Goal: Task Accomplishment & Management: Manage account settings

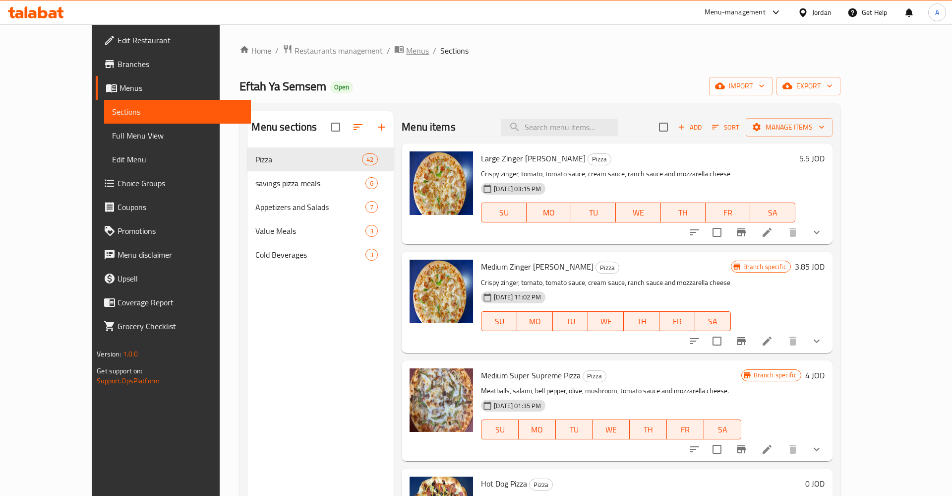
click at [406, 51] on span "Menus" at bounding box center [417, 51] width 23 height 12
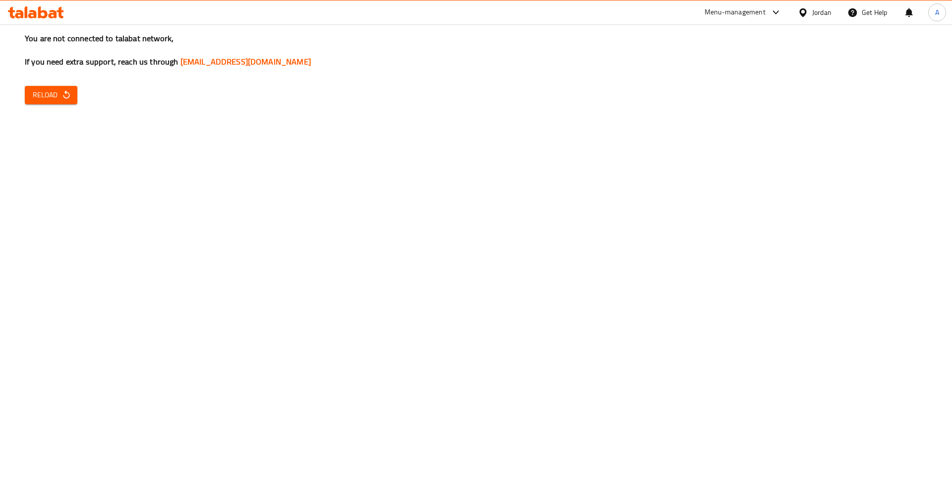
click at [21, 98] on div "You are not connected to talabat network, If you need extra support, reach us t…" at bounding box center [476, 248] width 952 height 496
click at [32, 95] on button "Reload" at bounding box center [51, 95] width 53 height 18
click at [70, 100] on icon "button" at bounding box center [67, 95] width 10 height 10
click at [60, 95] on span "Reload" at bounding box center [51, 95] width 37 height 12
click at [62, 99] on icon "button" at bounding box center [67, 95] width 10 height 10
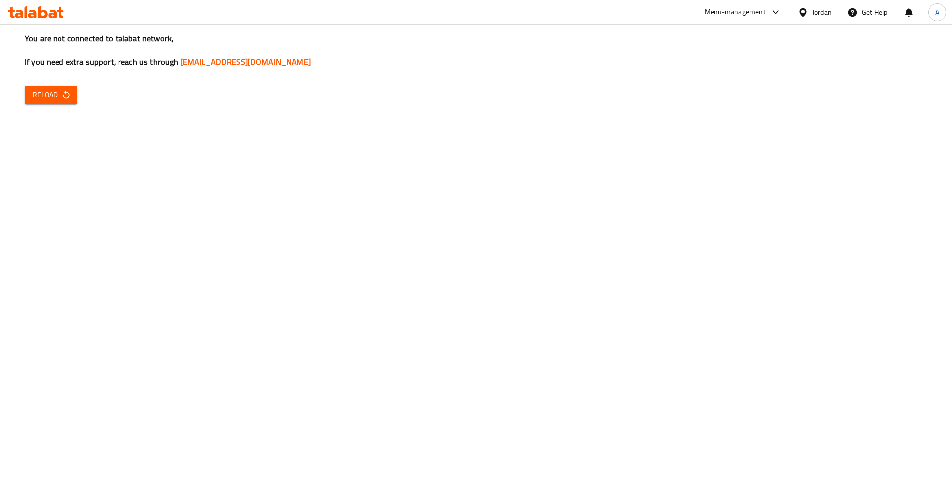
click at [731, 381] on div "You are not connected to talabat network, If you need extra support, reach us t…" at bounding box center [476, 248] width 952 height 496
click at [63, 100] on span "Reload" at bounding box center [51, 95] width 37 height 12
click at [33, 103] on button "Reload" at bounding box center [51, 95] width 53 height 18
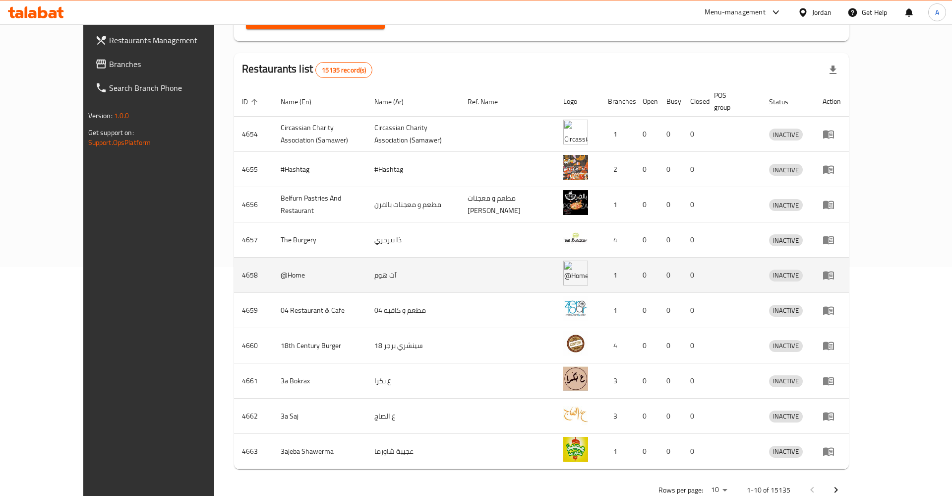
scroll to position [242, 0]
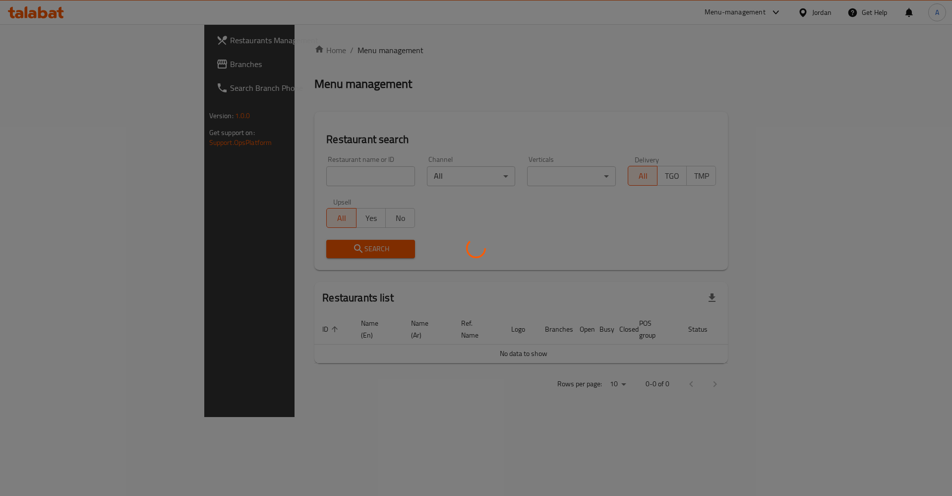
drag, startPoint x: 696, startPoint y: 443, endPoint x: 704, endPoint y: 443, distance: 7.9
click at [697, 443] on div at bounding box center [476, 248] width 952 height 496
click at [567, 424] on div at bounding box center [476, 248] width 952 height 496
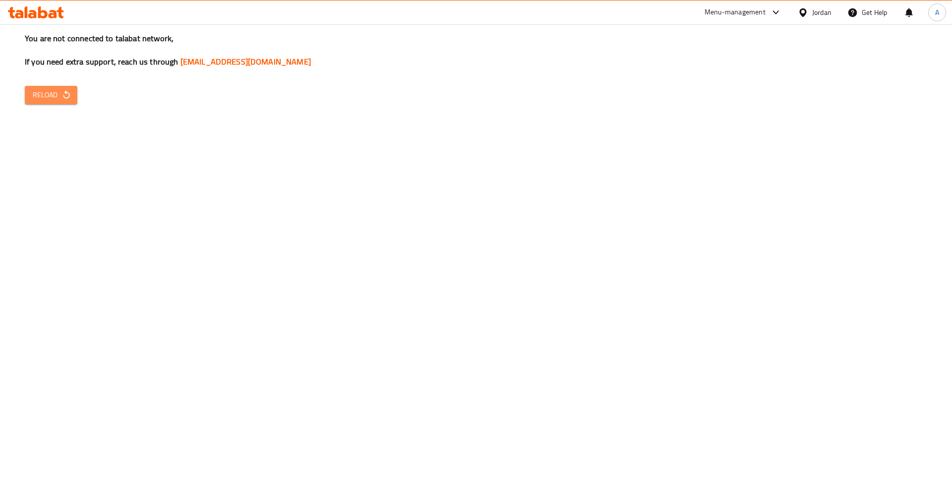
click at [71, 100] on icon "button" at bounding box center [67, 95] width 10 height 10
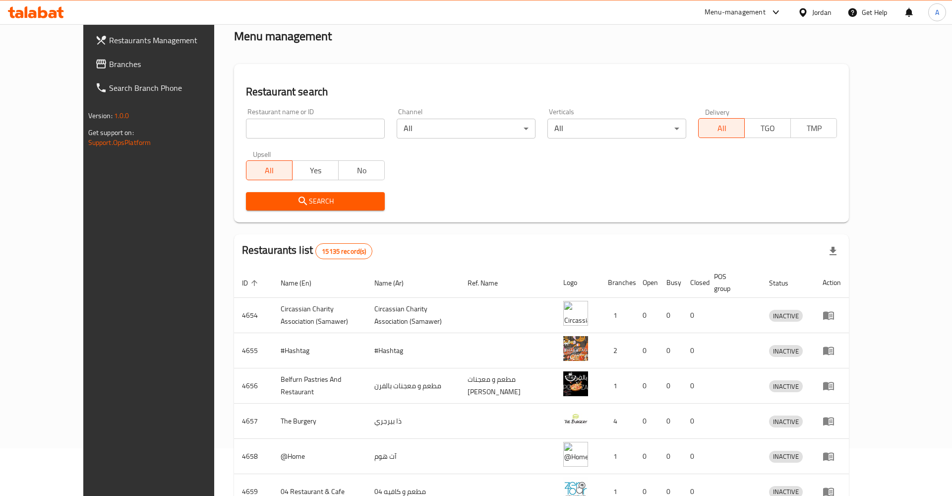
scroll to position [101, 0]
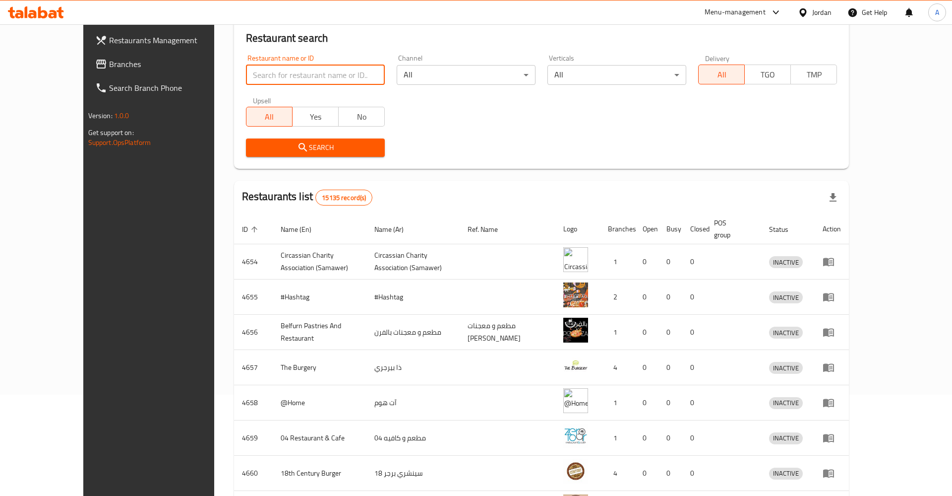
click at [289, 81] on input "search" at bounding box center [315, 75] width 139 height 20
click at [246, 76] on input "search" at bounding box center [315, 75] width 139 height 20
paste input "Delicious Burger"
type input "Delicious Burger"
click at [243, 168] on div "Restaurant search Restaurant name or ID Delicious Burger Restaurant name or ID …" at bounding box center [542, 89] width 616 height 158
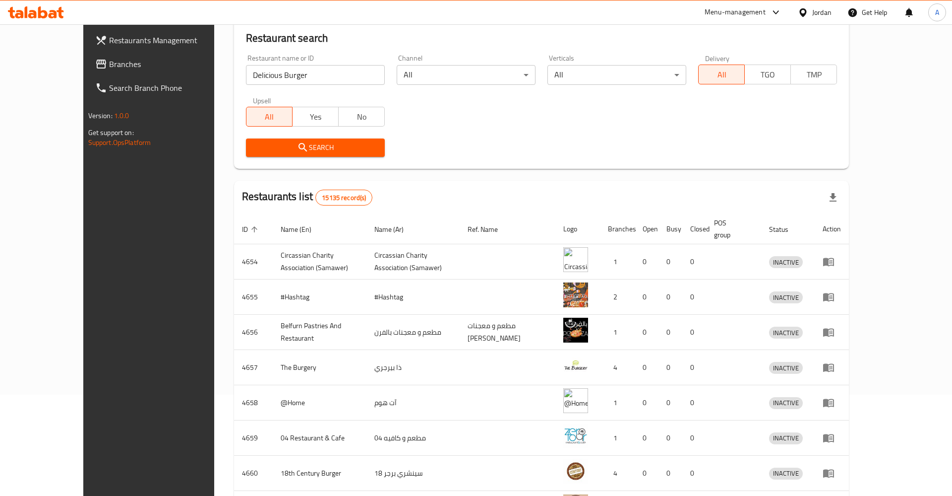
click at [254, 148] on span "Search" at bounding box center [315, 147] width 123 height 12
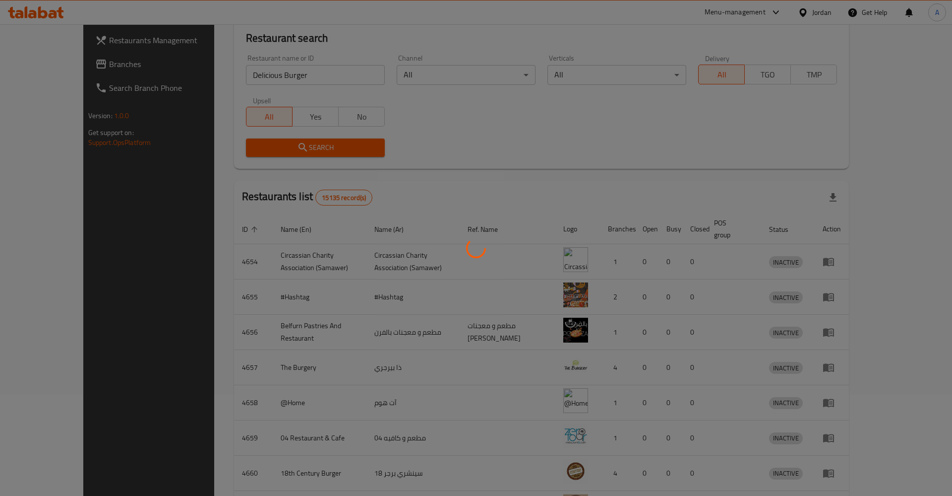
click at [243, 148] on div at bounding box center [476, 248] width 952 height 496
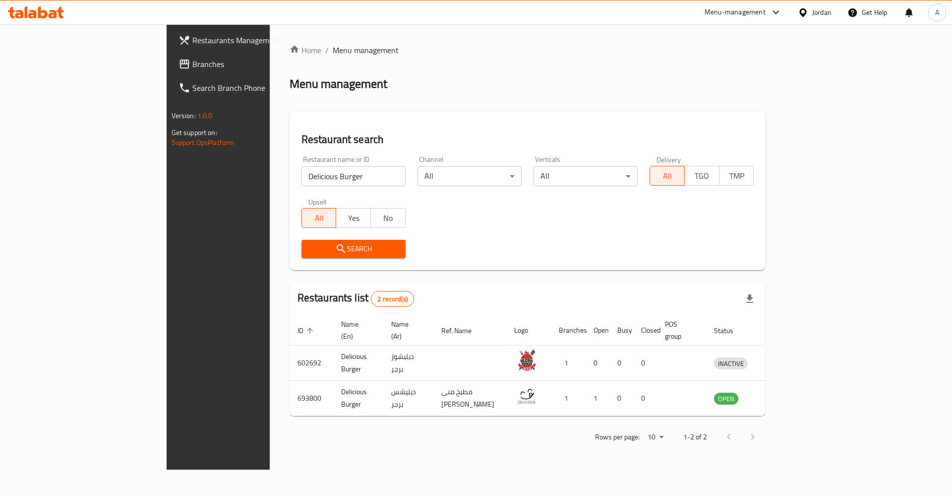
scroll to position [0, 0]
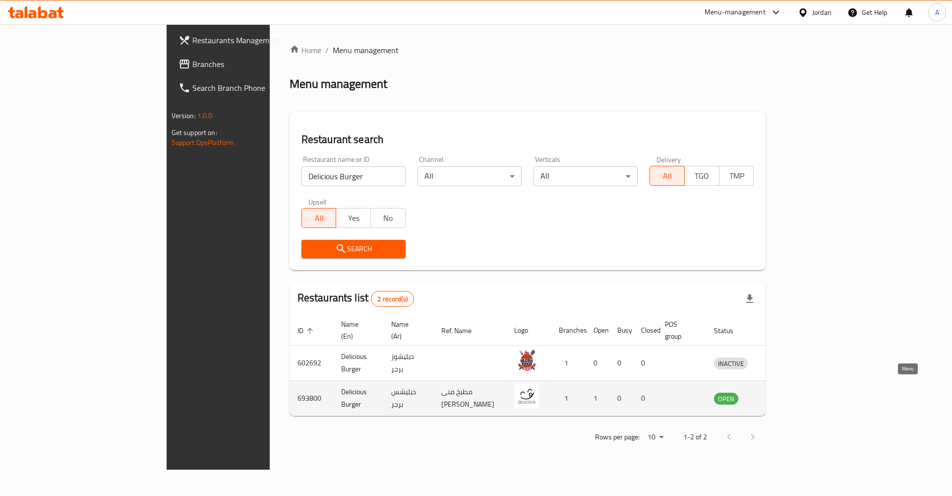
click at [780, 392] on icon "enhanced table" at bounding box center [774, 398] width 12 height 12
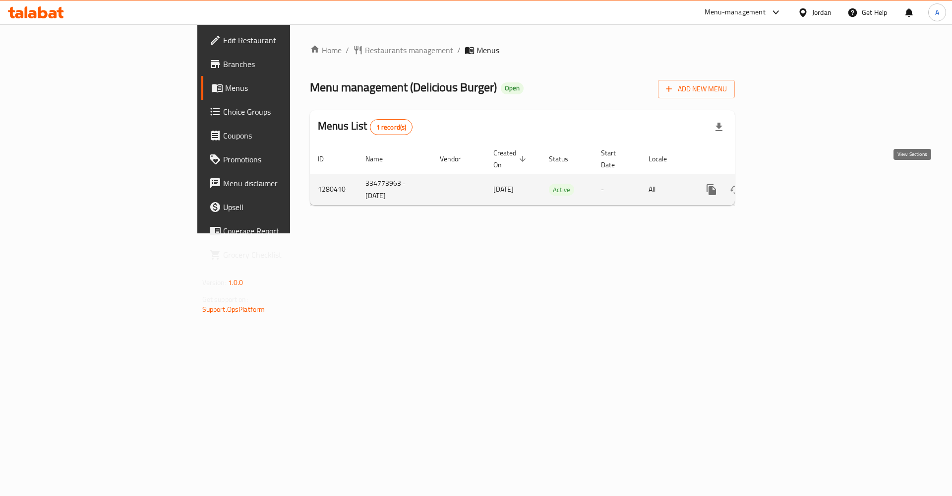
click at [789, 184] on icon "enhanced table" at bounding box center [783, 190] width 12 height 12
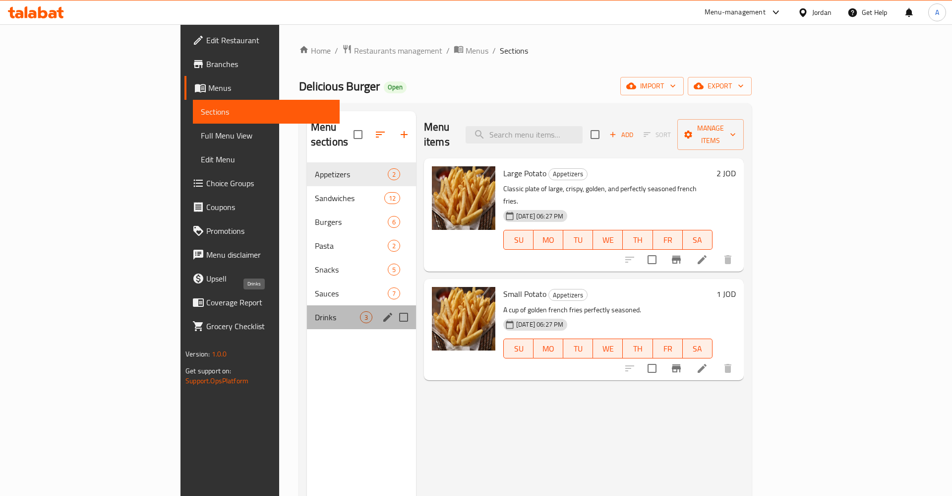
click at [315, 311] on span "Drinks" at bounding box center [337, 317] width 45 height 12
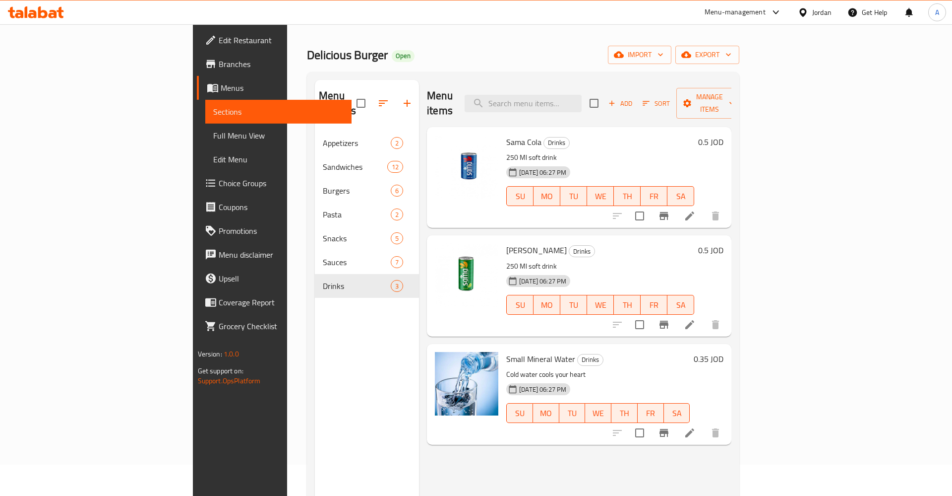
scroll to position [51, 0]
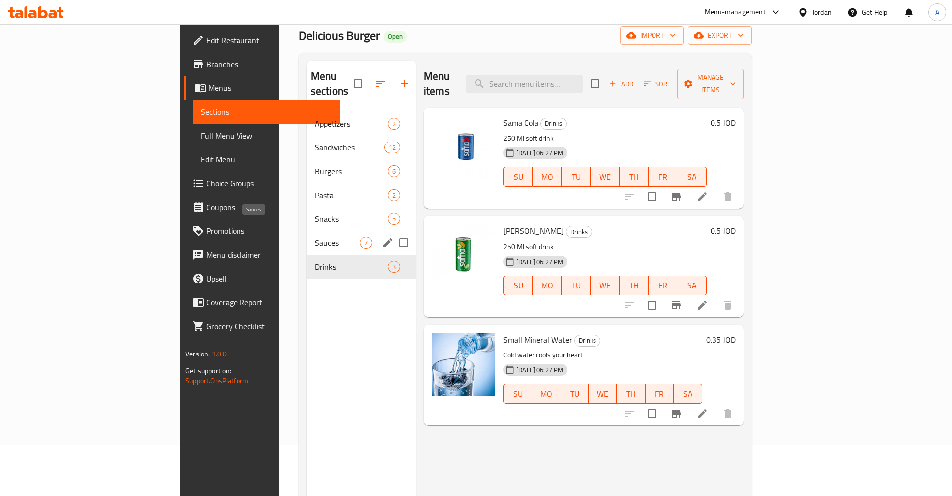
click at [315, 237] on span "Sauces" at bounding box center [337, 243] width 45 height 12
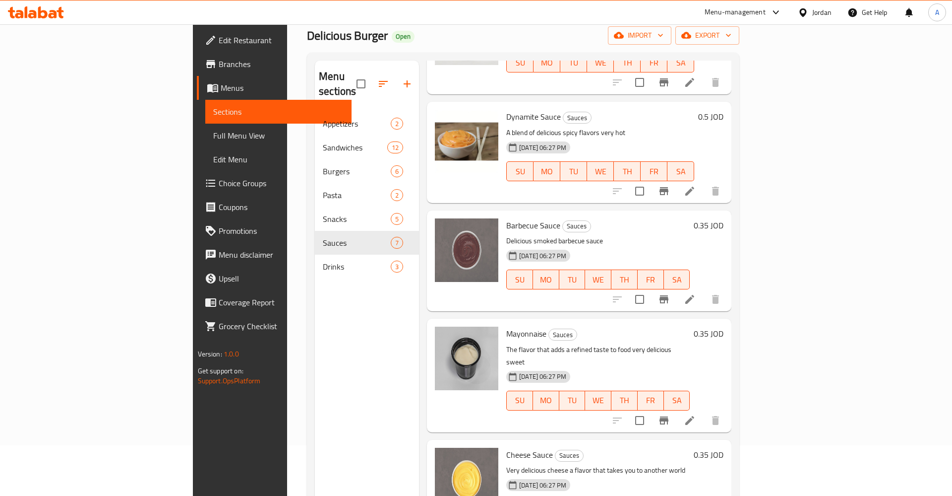
scroll to position [288, 0]
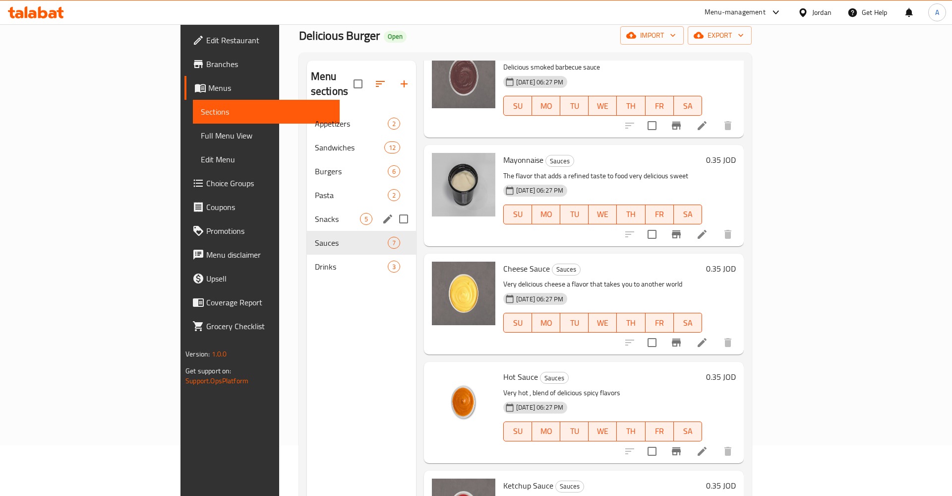
click at [307, 213] on div "Snacks 5" at bounding box center [361, 219] width 109 height 24
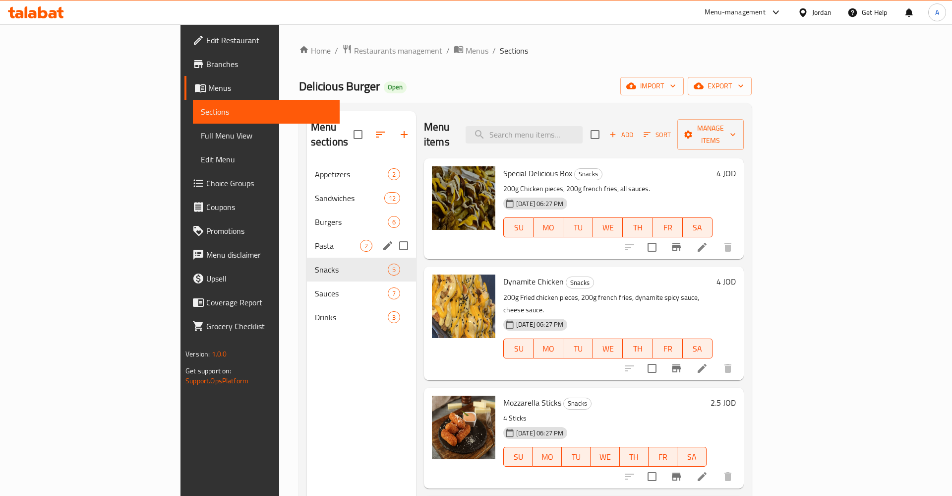
click at [307, 237] on div "Pasta 2" at bounding box center [361, 246] width 109 height 24
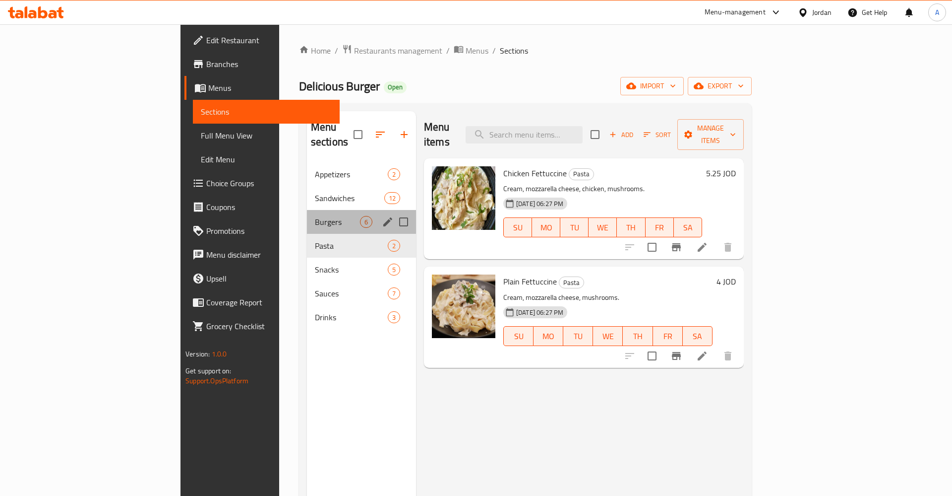
click at [307, 213] on div "Burgers 6" at bounding box center [361, 222] width 109 height 24
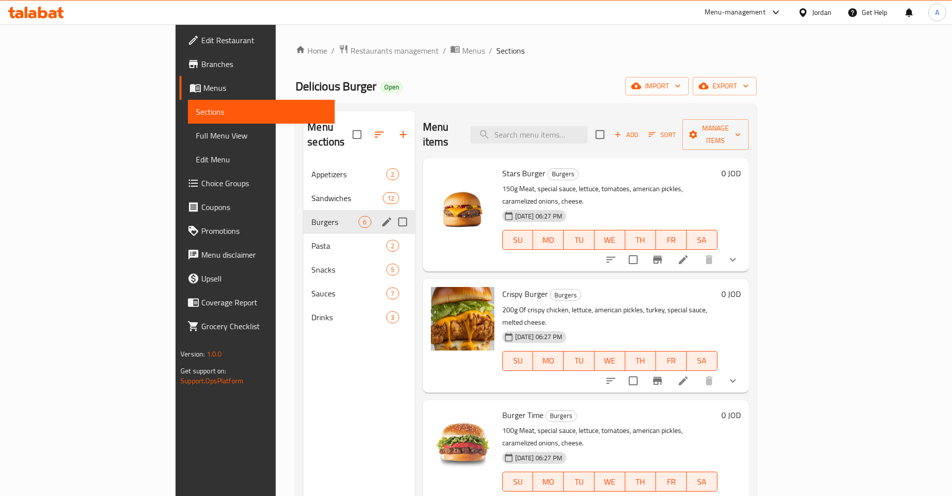
click at [304, 189] on div "Sandwiches 12" at bounding box center [359, 198] width 111 height 24
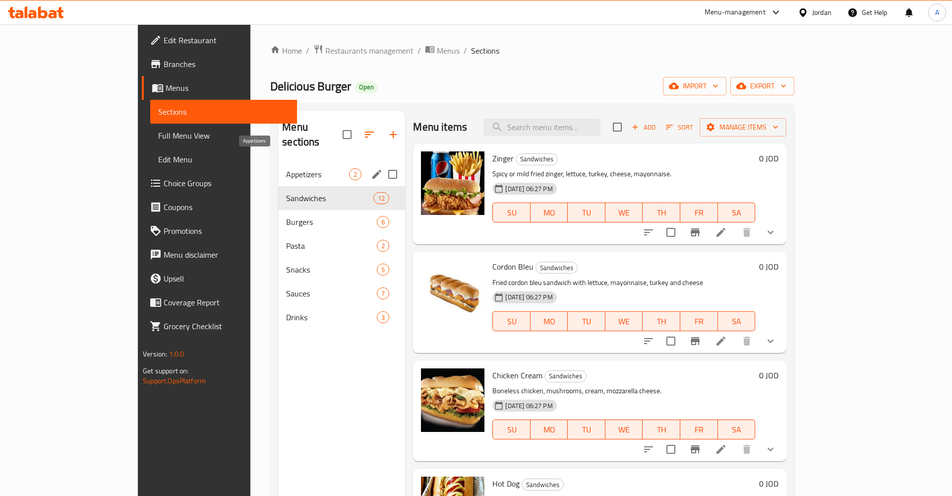
click at [286, 168] on span "Appetizers" at bounding box center [317, 174] width 63 height 12
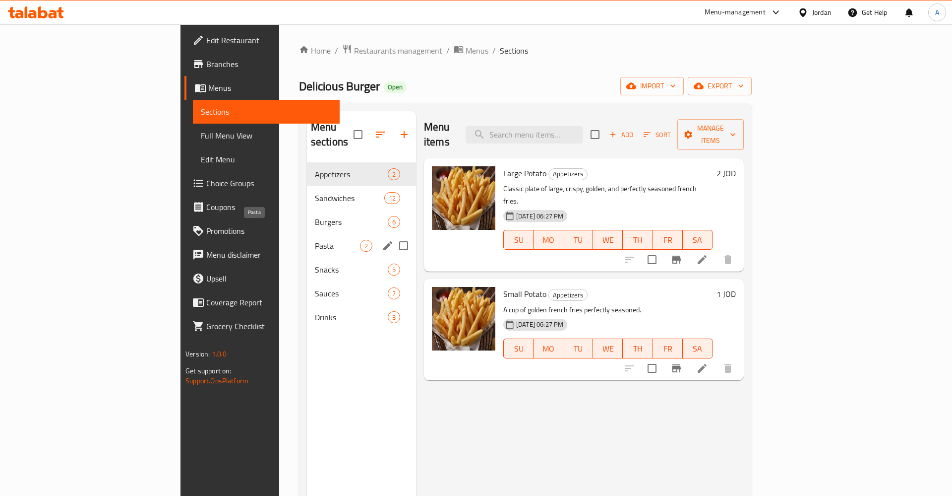
click at [315, 240] on span "Pasta" at bounding box center [337, 246] width 45 height 12
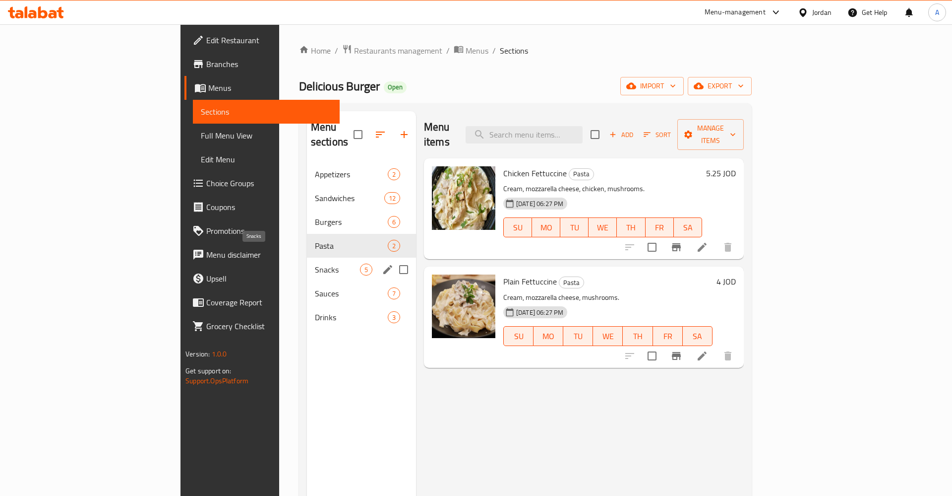
click at [315, 263] on span "Snacks" at bounding box center [337, 269] width 45 height 12
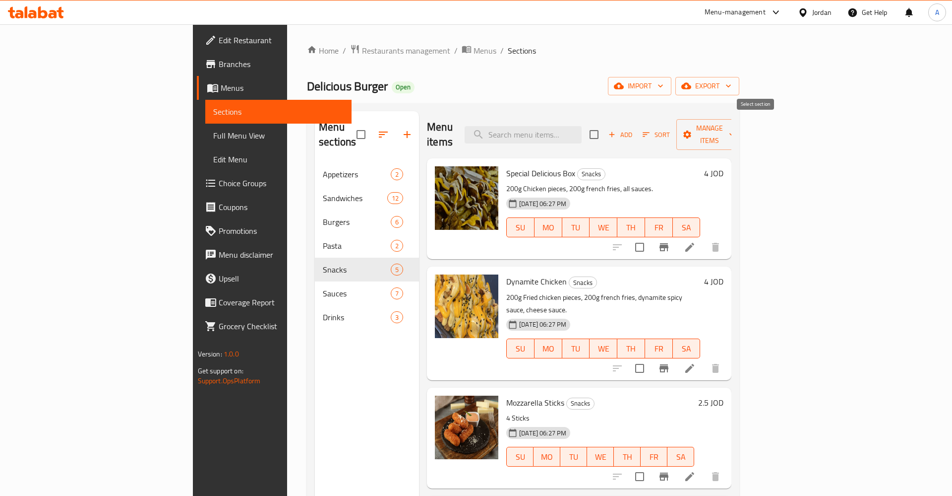
click at [605, 129] on input "checkbox" at bounding box center [594, 134] width 21 height 21
checkbox input "true"
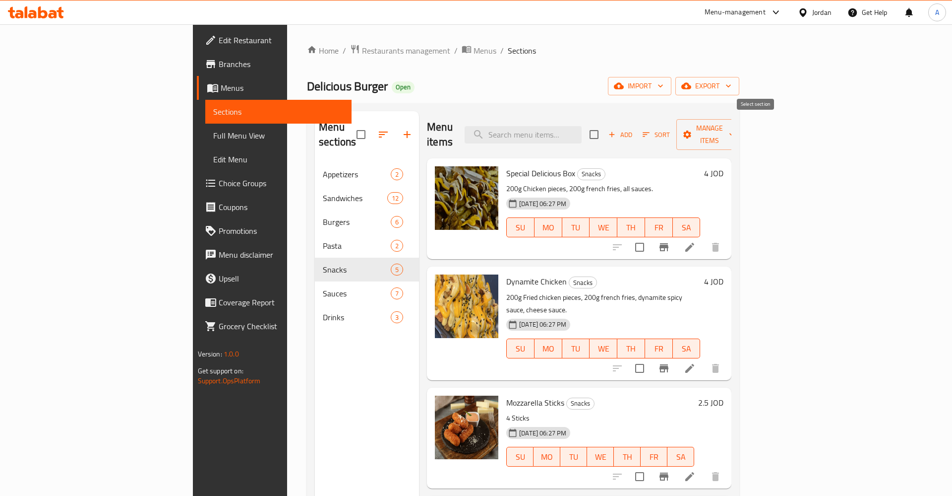
checkbox input "true"
click at [636, 129] on button "Add" at bounding box center [621, 134] width 32 height 15
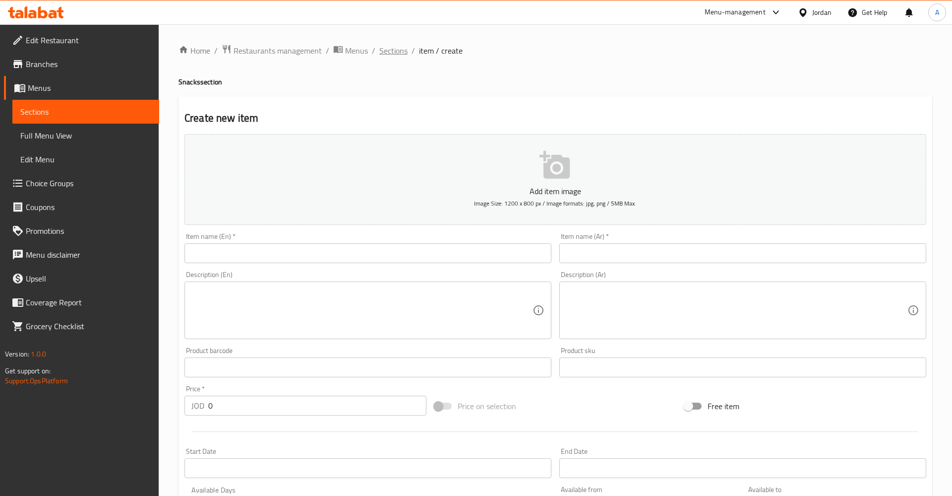
click at [395, 50] on span "Sections" at bounding box center [393, 51] width 28 height 12
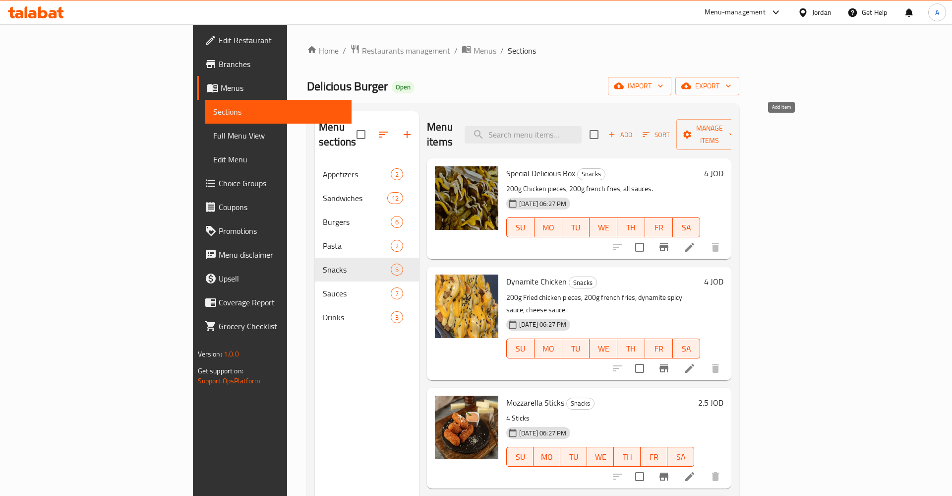
click at [634, 129] on span "Add" at bounding box center [620, 134] width 27 height 11
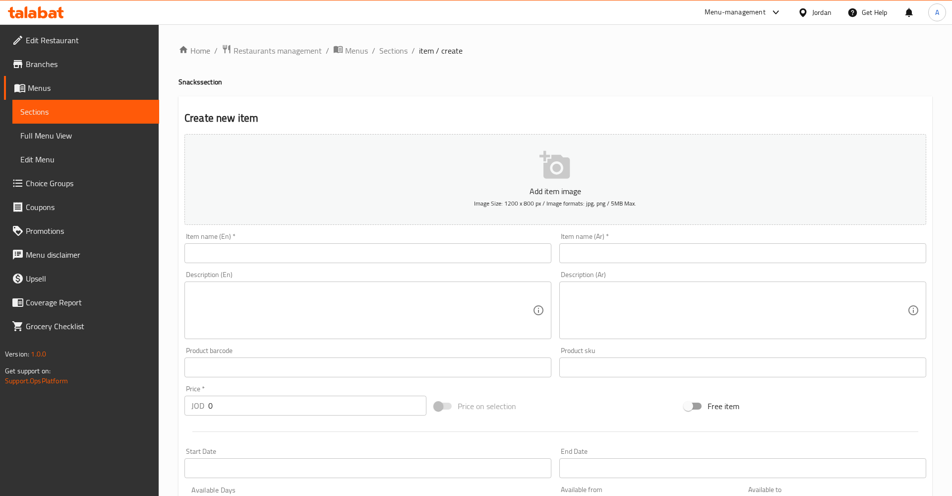
click at [70, 108] on span "Sections" at bounding box center [85, 112] width 131 height 12
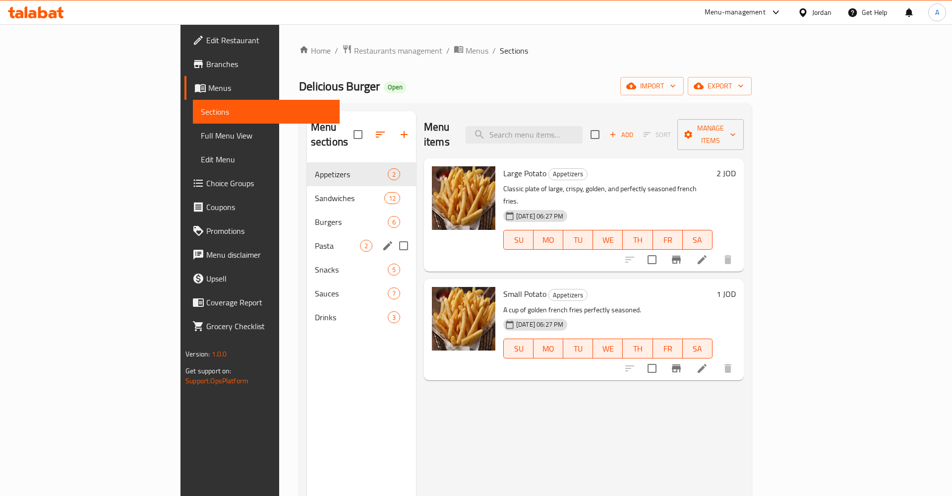
click at [307, 238] on div "Pasta 2" at bounding box center [361, 246] width 109 height 24
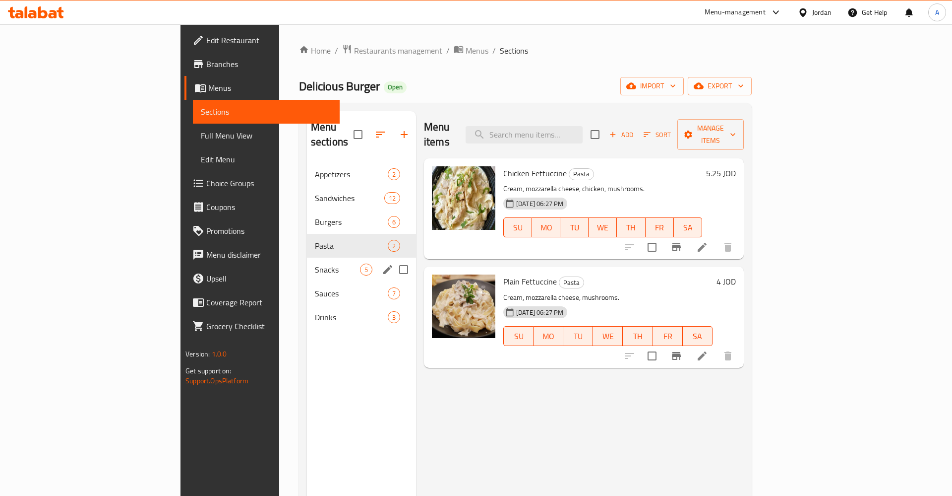
click at [307, 257] on div "Snacks 5" at bounding box center [361, 269] width 109 height 24
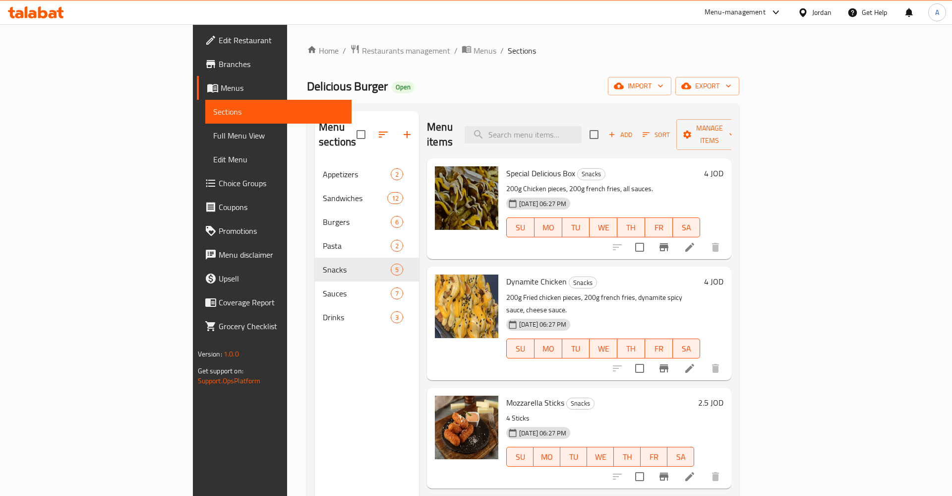
click at [617, 130] on icon "button" at bounding box center [612, 134] width 9 height 9
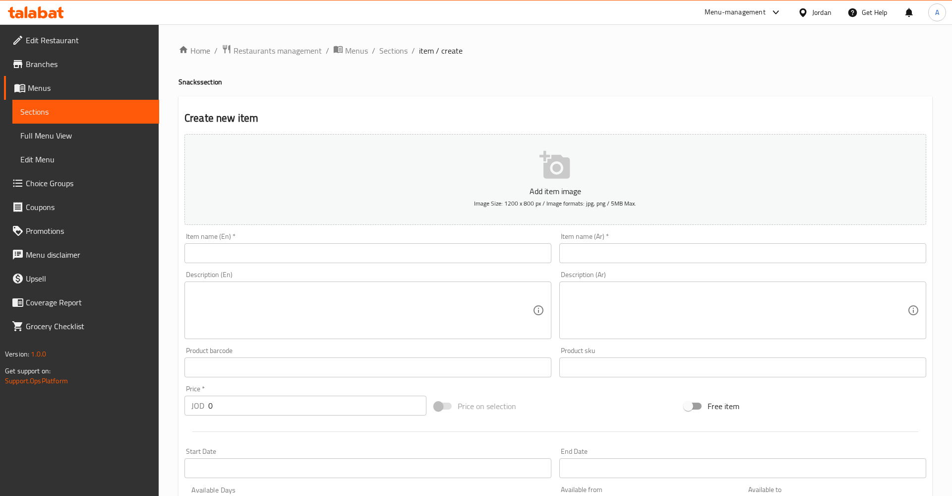
click at [384, 307] on textarea at bounding box center [361, 310] width 341 height 47
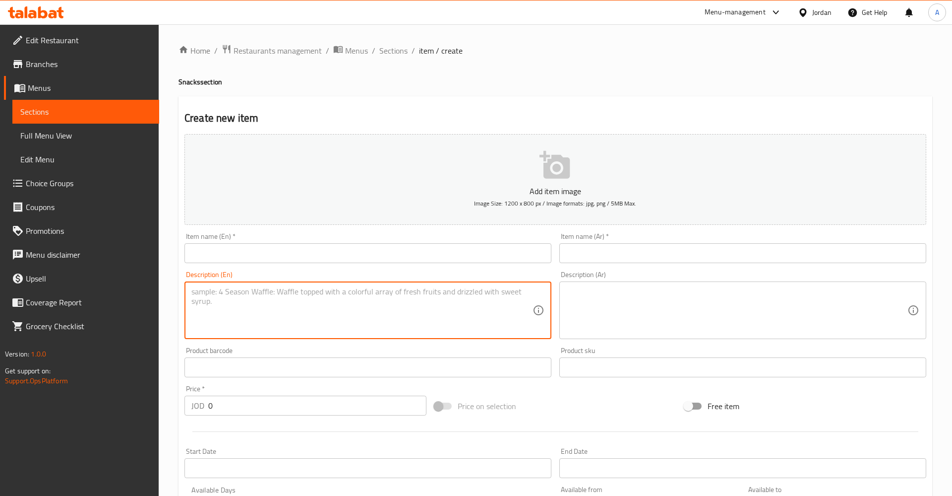
click at [604, 258] on input "text" at bounding box center [743, 253] width 367 height 20
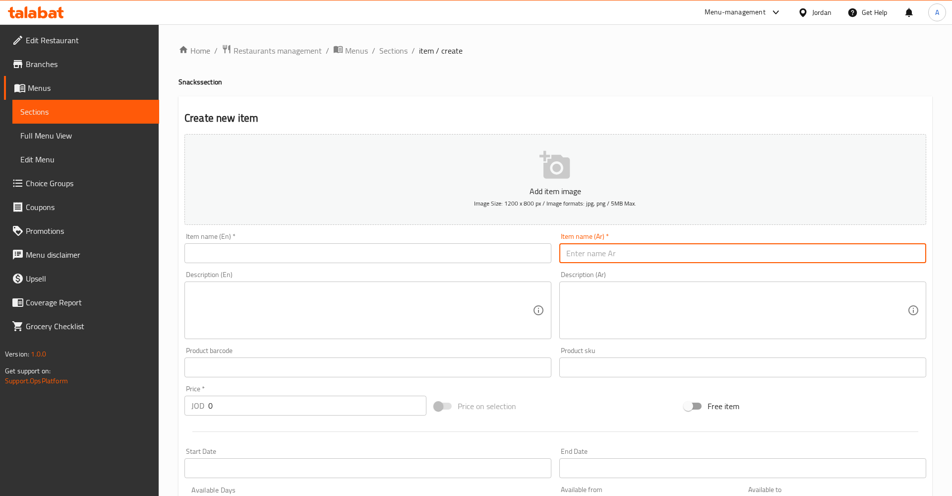
paste input "حلقات البصل المقرمشة"
type input "حلقات البصل المقرمشة"
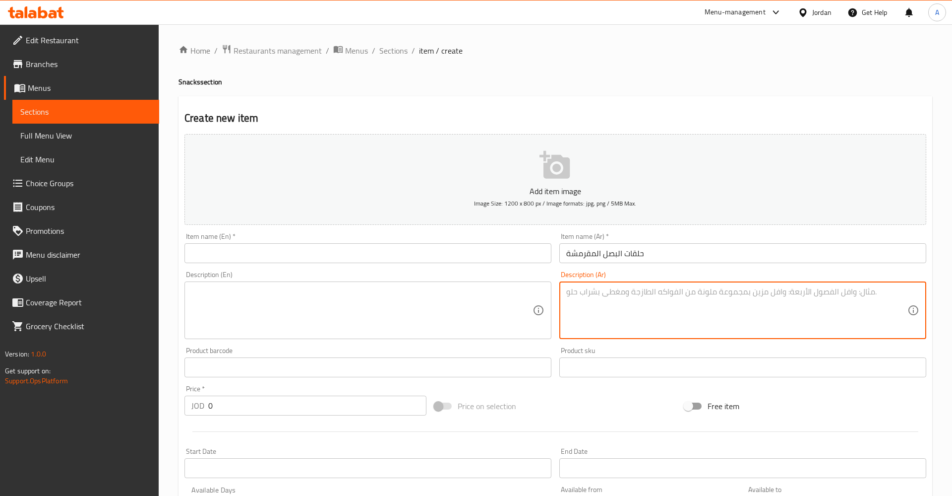
click at [664, 303] on textarea at bounding box center [736, 310] width 341 height 47
click at [634, 303] on textarea at bounding box center [736, 310] width 341 height 47
paste textarea "الوصف تقدم مع كاتشب و مايونيز"
click at [568, 294] on textarea "الوصف تقدم مع كاتشب و مايونيز" at bounding box center [736, 310] width 341 height 47
click at [572, 294] on textarea "الوصف تقدم مع كاتشب و مايونيز" at bounding box center [736, 310] width 341 height 47
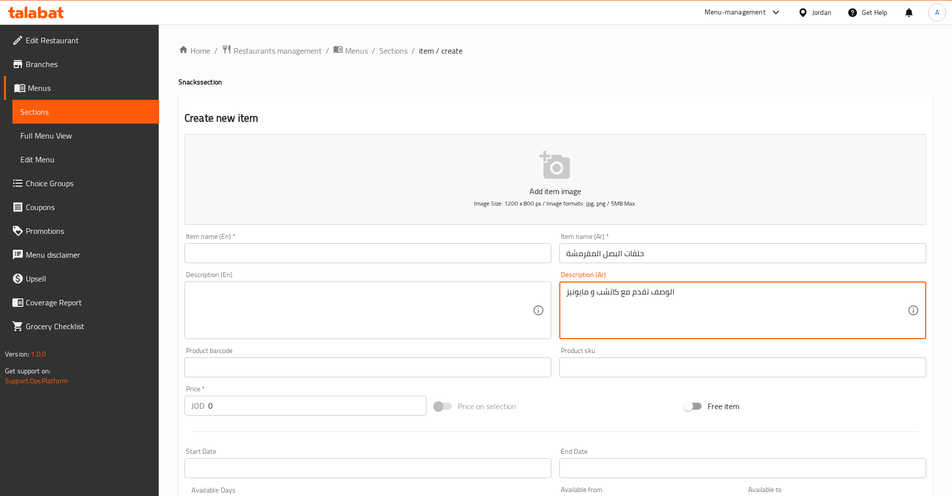
click at [716, 300] on textarea "الوصف تقدم مع كاتشب و مايونيز" at bounding box center [736, 310] width 341 height 47
paste textarea "حلقات البصل المقرمشة"
click at [694, 296] on textarea "حلقات البصل المقرمشة تقدم مع كاتشب و مايونيز" at bounding box center [736, 310] width 341 height 47
click at [721, 295] on textarea "حلقات البصـــل المقرمشة تقدم مع كاتشب و مايونيز" at bounding box center [736, 310] width 341 height 47
click at [722, 296] on textarea "حلقات البصـــل المقرمشة تقدم مع كاتشب و مايونيز" at bounding box center [736, 310] width 341 height 47
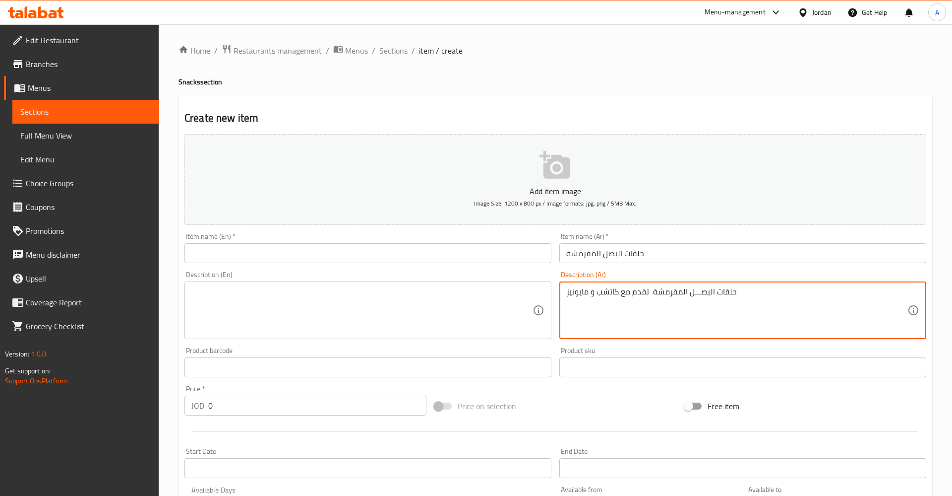
click at [717, 293] on textarea "حلقات البصـــل المقرمشة تقدم مع كاتشب و مايونيز" at bounding box center [736, 310] width 341 height 47
click at [719, 291] on textarea "حلقات البصـــل المقرمشة تقدم مع كاتشب و مايونيز" at bounding box center [736, 310] width 341 height 47
click at [722, 295] on textarea "حلقات البصـــل المقرمشة تقدم مع كاتشب و مايونيز" at bounding box center [736, 310] width 341 height 47
click at [723, 295] on textarea "حلقات البصـــل المقرمشة تقدم مع كاتشب و مايونيز" at bounding box center [736, 310] width 341 height 47
type textarea "حلقــات البصـــل المقرمشة تقدم مع كاتشب و مايونيز"
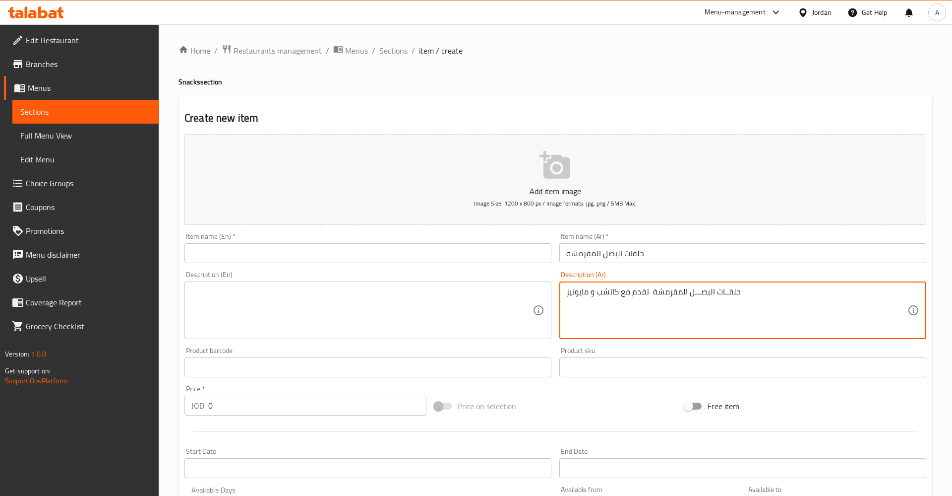
click at [428, 300] on textarea at bounding box center [361, 310] width 341 height 47
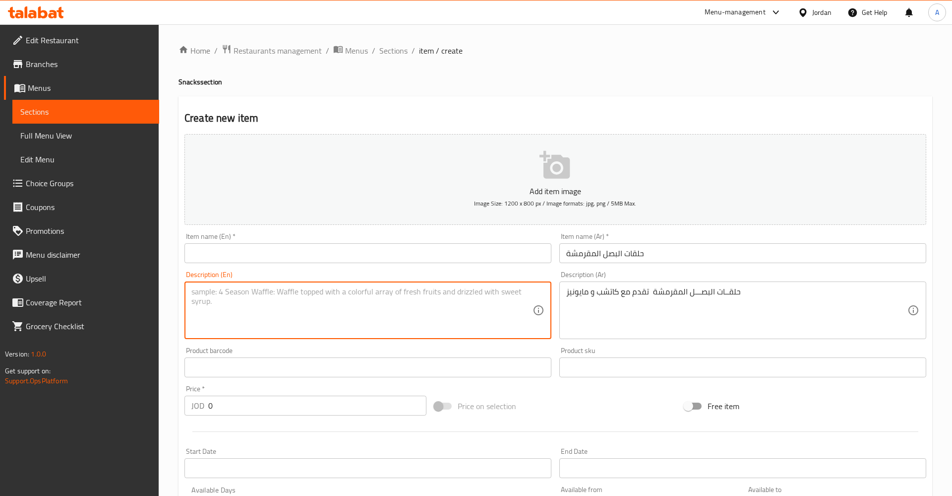
click at [347, 249] on input "text" at bounding box center [368, 253] width 367 height 20
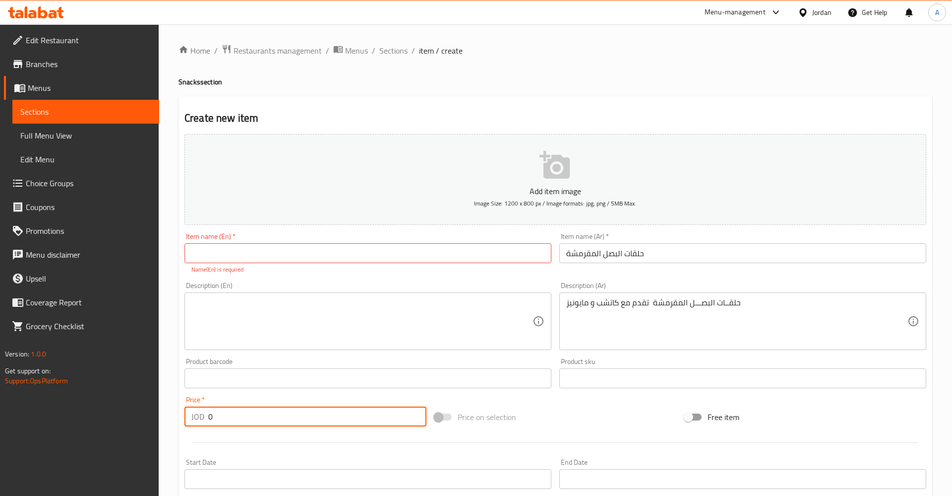
drag, startPoint x: 283, startPoint y: 409, endPoint x: 151, endPoint y: 410, distance: 132.4
click at [208, 410] on input "0" at bounding box center [317, 416] width 218 height 20
type input "2.5"
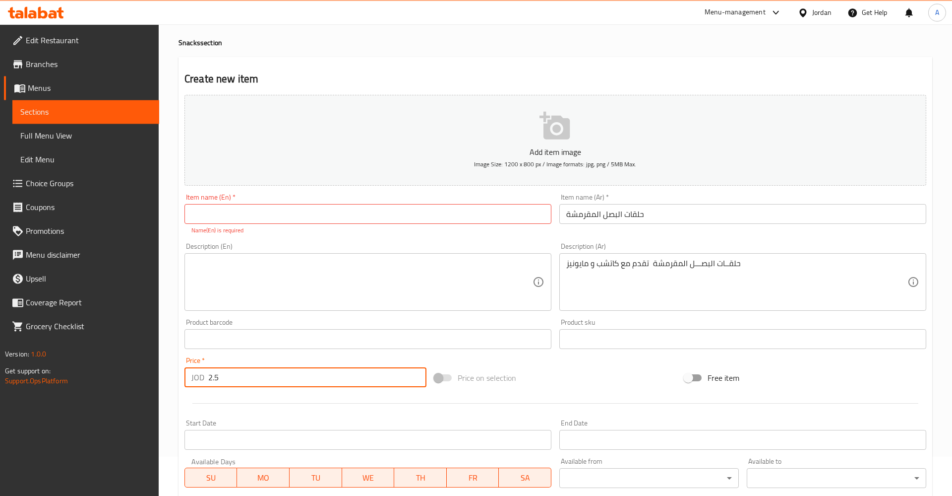
scroll to position [101, 0]
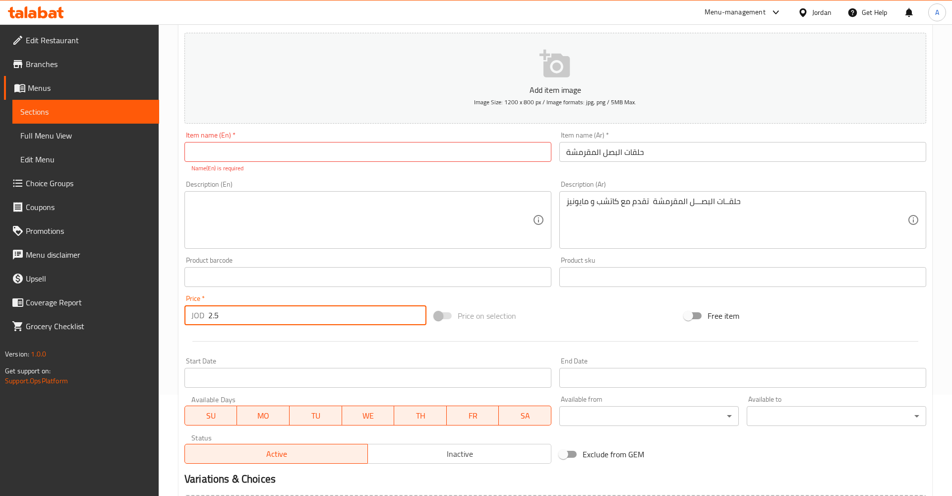
click at [477, 212] on textarea at bounding box center [361, 219] width 341 height 47
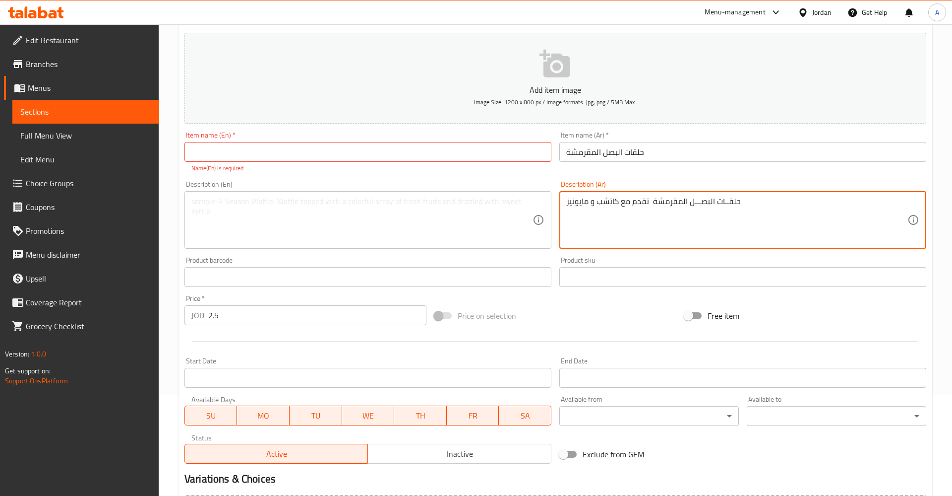
drag, startPoint x: 740, startPoint y: 210, endPoint x: 518, endPoint y: 179, distance: 224.4
click at [566, 196] on textarea "حلقــات البصـــل المقرمشة تقدم مع كاتشب و مايونيز" at bounding box center [736, 219] width 341 height 47
click at [411, 142] on div "Item name (En)   * Item name (En) * Name(En) is required" at bounding box center [368, 151] width 367 height 41
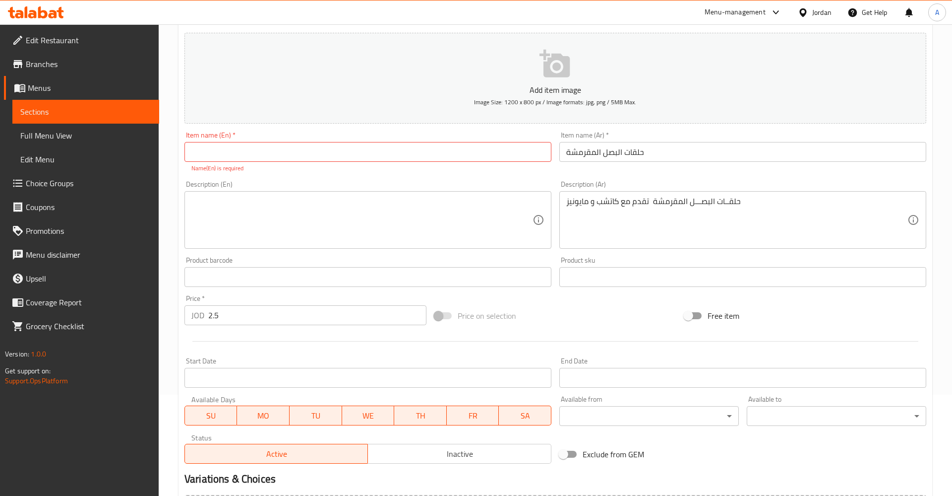
click at [405, 150] on input "text" at bounding box center [368, 152] width 367 height 20
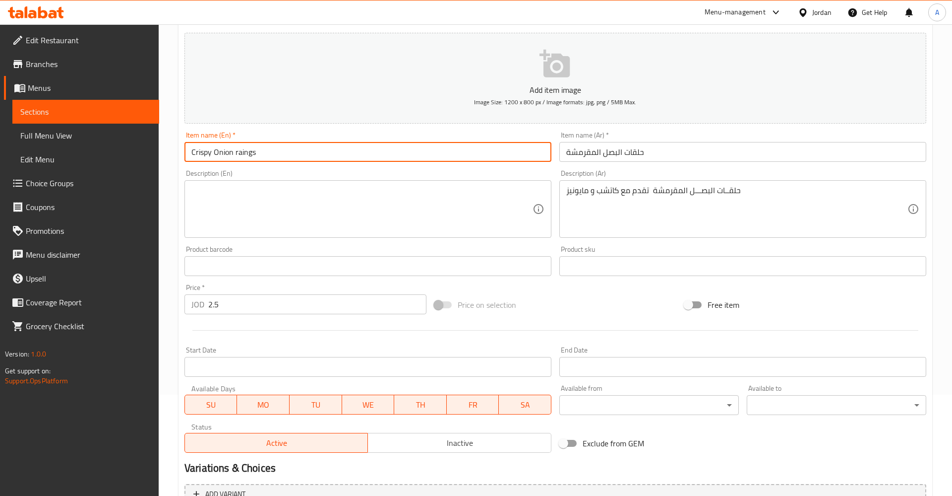
type input "Crispy Onion raings"
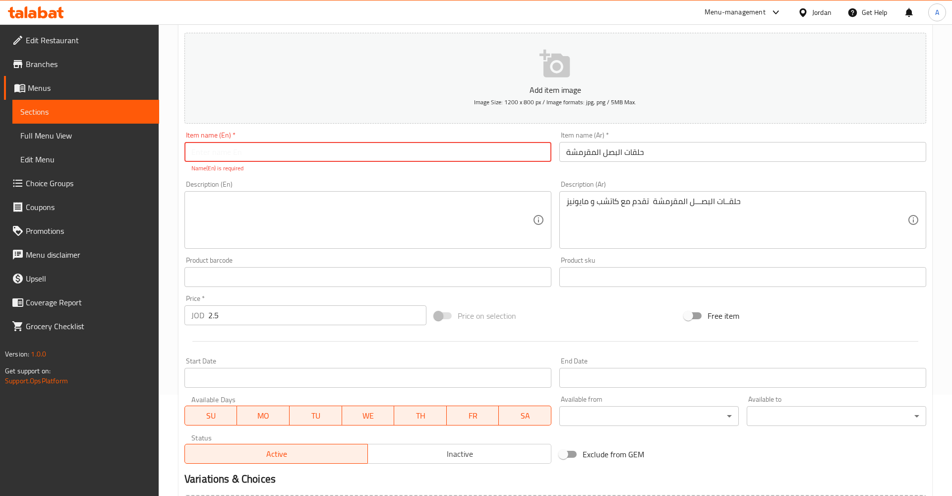
paste input "Crispy Onion rings"
click at [234, 154] on input "Crispy Onion rings" at bounding box center [368, 152] width 367 height 20
click at [237, 152] on input "Crispy Onion rings" at bounding box center [368, 152] width 367 height 20
type input "Crispy Onion Rings"
click at [462, 225] on textarea at bounding box center [361, 219] width 341 height 47
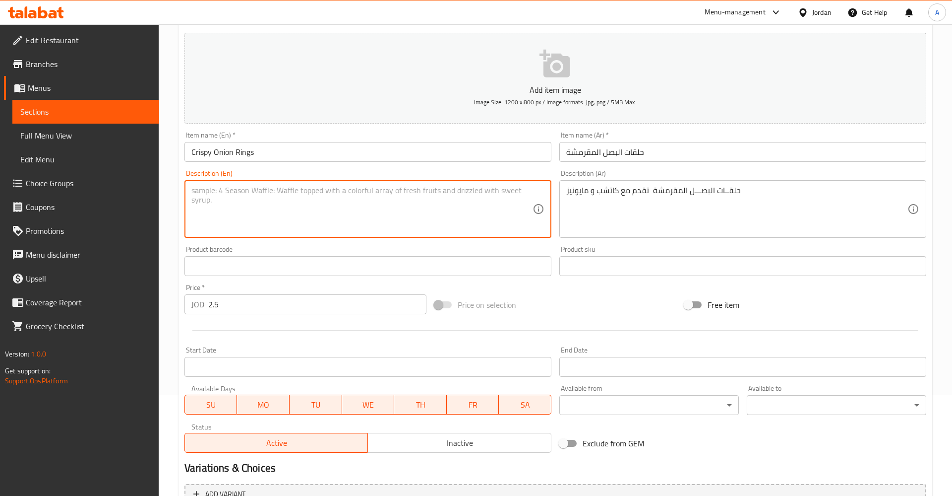
click at [453, 202] on textarea at bounding box center [361, 209] width 341 height 47
click at [285, 202] on textarea at bounding box center [361, 209] width 341 height 47
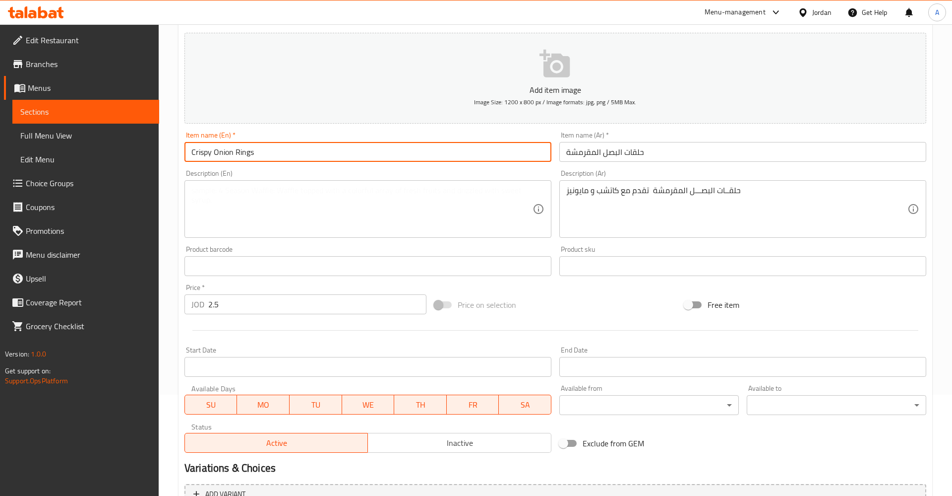
drag, startPoint x: 294, startPoint y: 156, endPoint x: 145, endPoint y: 156, distance: 148.8
click at [185, 156] on input "Crispy Onion Rings" at bounding box center [368, 152] width 367 height 20
click at [238, 189] on textarea at bounding box center [361, 209] width 341 height 47
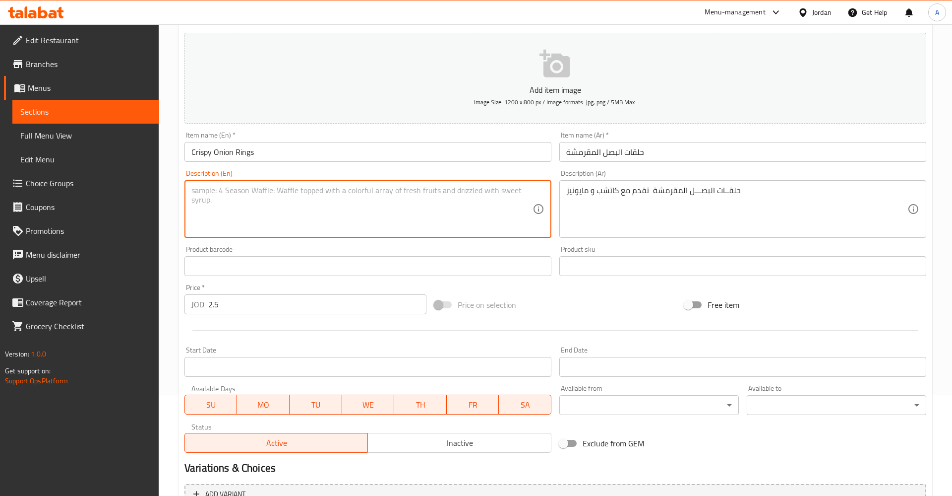
paste textarea "Crispy Onion Rings"
click at [188, 219] on div "Crispy Onion Rings sirved Description (En)" at bounding box center [368, 209] width 367 height 58
click at [307, 193] on textarea "Crispy Onion Rings sirved" at bounding box center [361, 209] width 341 height 47
drag, startPoint x: 332, startPoint y: 192, endPoint x: 339, endPoint y: 195, distance: 7.4
click at [334, 194] on textarea "Crispy Onion Rings sirved ith mayonais an catchup" at bounding box center [361, 209] width 341 height 47
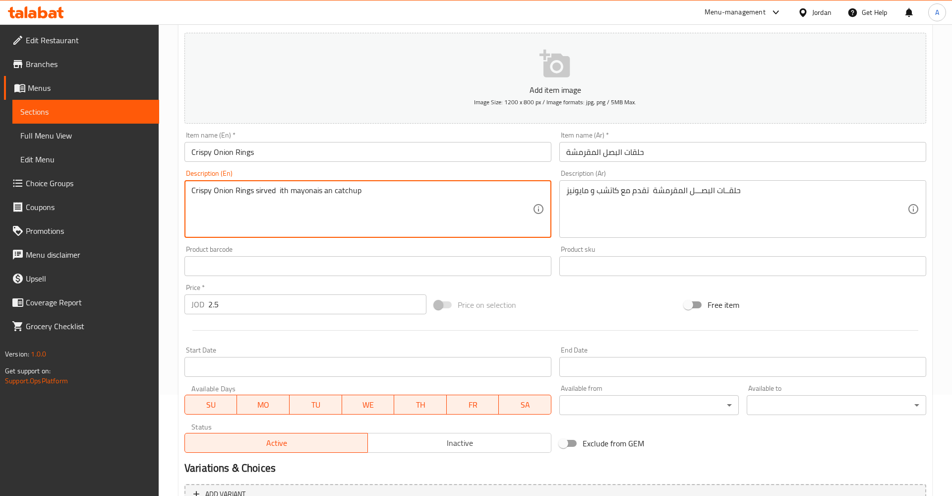
click at [339, 195] on textarea "Crispy Onion Rings sirved ith mayonais an catchup" at bounding box center [361, 209] width 341 height 47
click at [335, 195] on textarea "Crispy Onion Rings sirved ith mayonais an catchup" at bounding box center [361, 209] width 341 height 47
click at [377, 193] on textarea "Crispy Onion Rings sirved ith mayonais an katchup" at bounding box center [361, 209] width 341 height 47
click at [276, 199] on textarea "Crispy Onion Rings sirved ith mayonnaise an ketchup" at bounding box center [361, 209] width 341 height 47
click at [287, 187] on textarea "Crispy Onion Rings sirved ith mayonnaise an ketchup" at bounding box center [361, 209] width 341 height 47
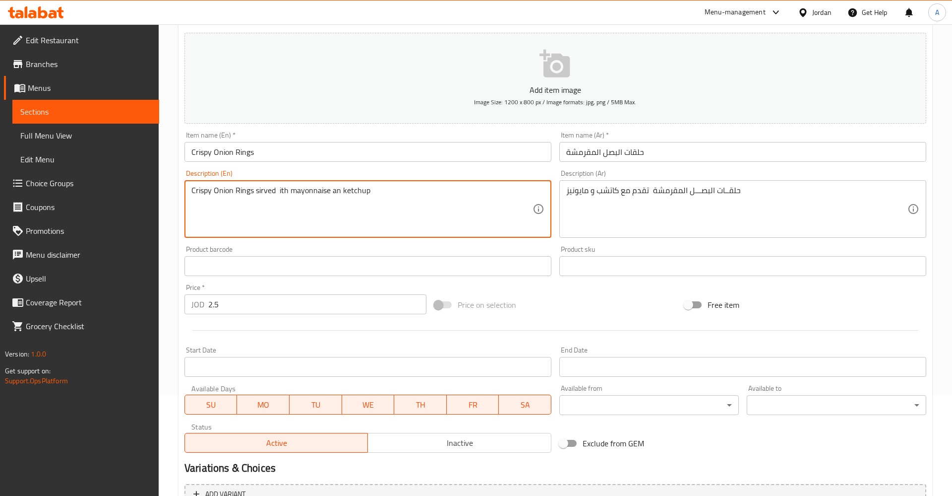
click at [280, 190] on textarea "Crispy Onion Rings sirved ith mayonnaise an ketchup" at bounding box center [361, 209] width 341 height 47
click at [284, 191] on textarea "Crispy Onion Rings sirved ith mayonnaise an ketchup" at bounding box center [361, 209] width 341 height 47
click at [283, 191] on textarea "Crispy Onion Rings sirved ith mayonnaise an ketchup" at bounding box center [361, 209] width 341 height 47
click at [279, 191] on textarea "Crispy Onion Rings sirved ith mayonnaise an ketchup" at bounding box center [361, 209] width 341 height 47
click at [337, 215] on textarea "Crispy Onion Rings sirved with mayonnaise an ketchup" at bounding box center [361, 209] width 341 height 47
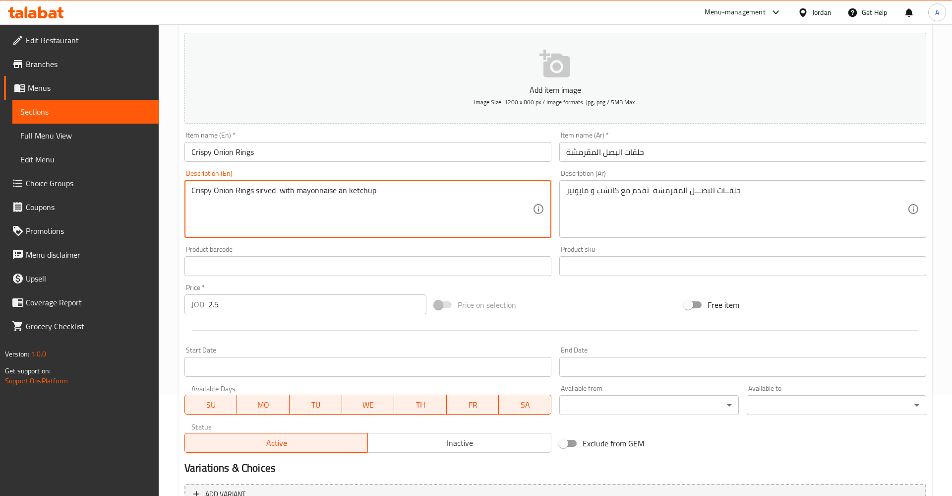
click at [436, 211] on textarea "Crispy Onion Rings sirved with mayonnaise an ketchup" at bounding box center [361, 209] width 341 height 47
drag, startPoint x: 288, startPoint y: 191, endPoint x: 269, endPoint y: 191, distance: 18.4
click at [295, 217] on textarea "Crispy Onion Rings served with mayonnaise an ketchup" at bounding box center [361, 209] width 341 height 47
paste textarea "with mayonnaise and ketchup"
type textarea "Crispy Onion Rings served with mayonnaise and ketchup"
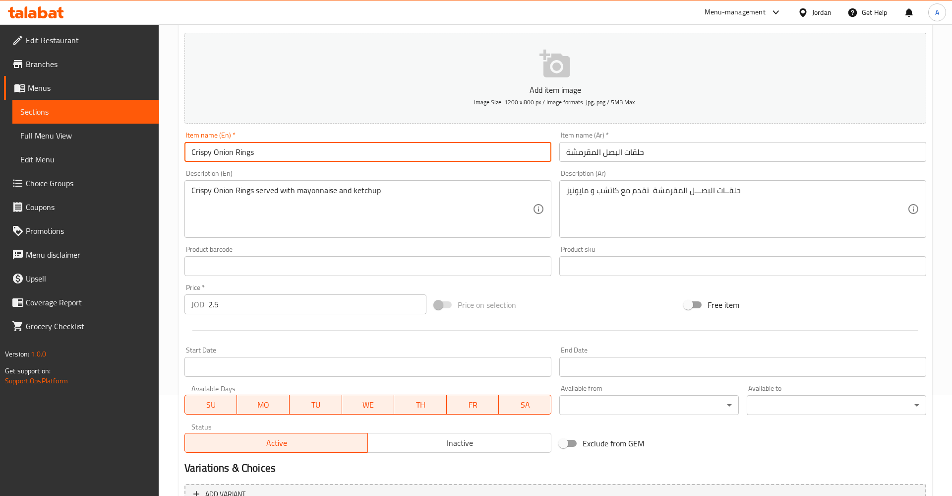
click at [239, 168] on div "Description (En) Crispy Onion Rings served with mayonnaise and ketchup Descript…" at bounding box center [368, 204] width 375 height 76
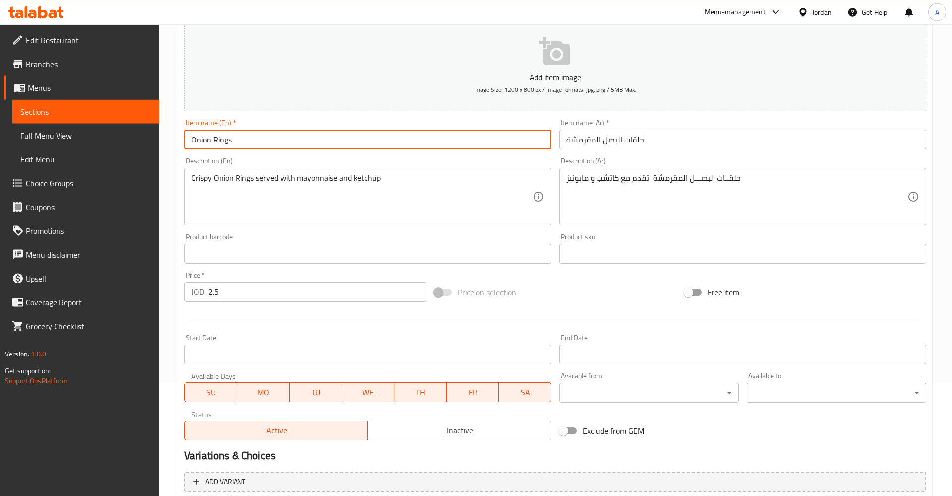
scroll to position [206, 0]
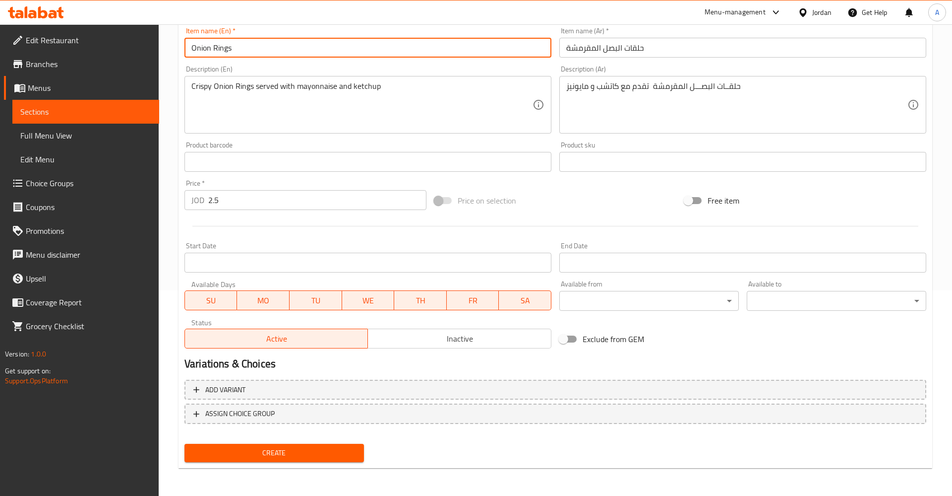
type input "Onion Rings"
click at [305, 448] on span "Create" at bounding box center [274, 452] width 164 height 12
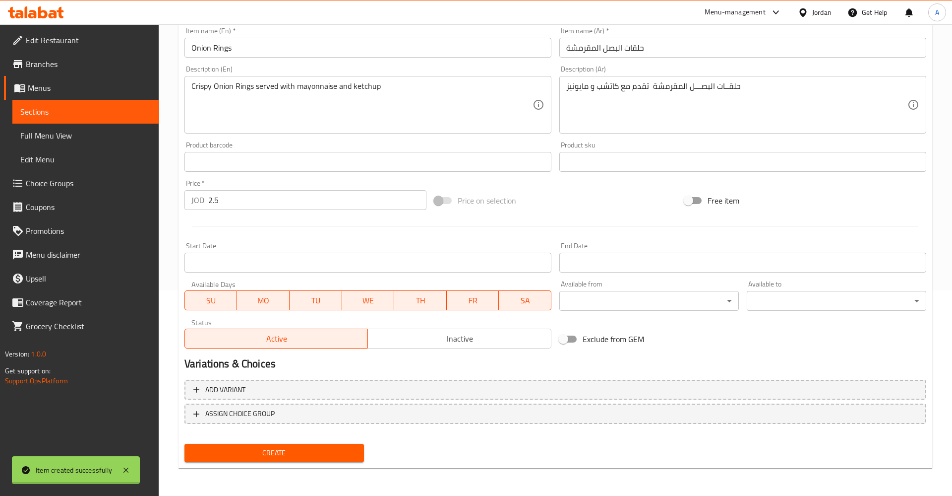
type input "0"
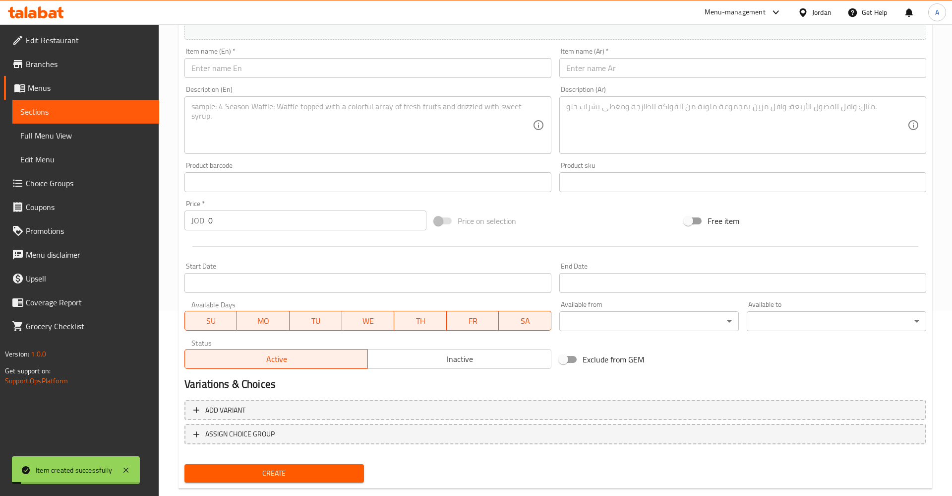
scroll to position [54, 0]
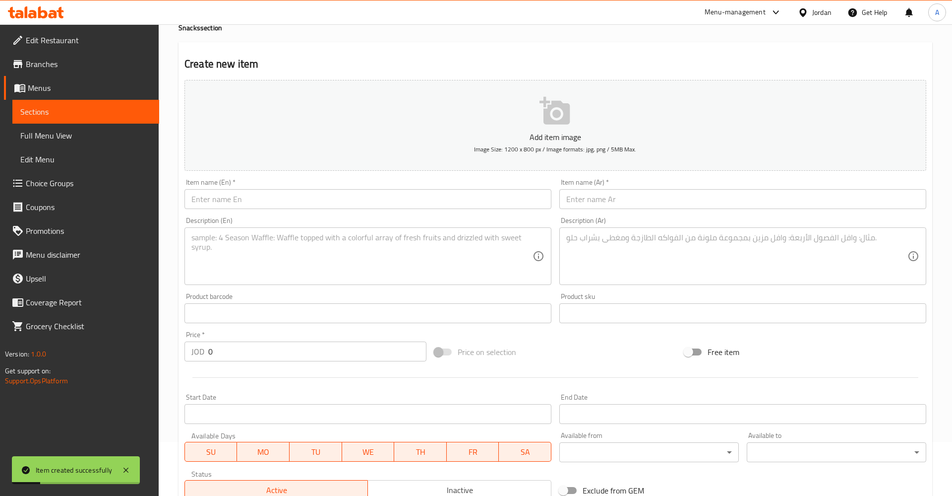
click at [50, 110] on span "Sections" at bounding box center [85, 112] width 131 height 12
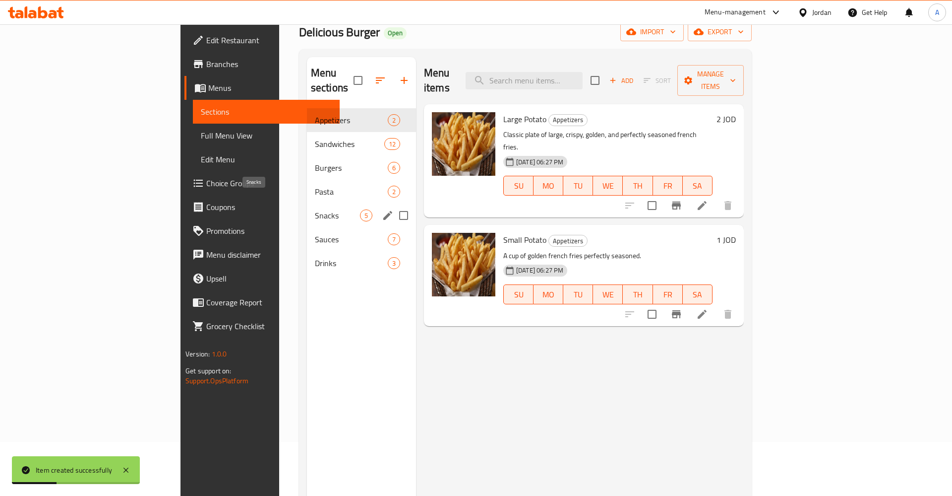
click at [315, 209] on span "Snacks" at bounding box center [337, 215] width 45 height 12
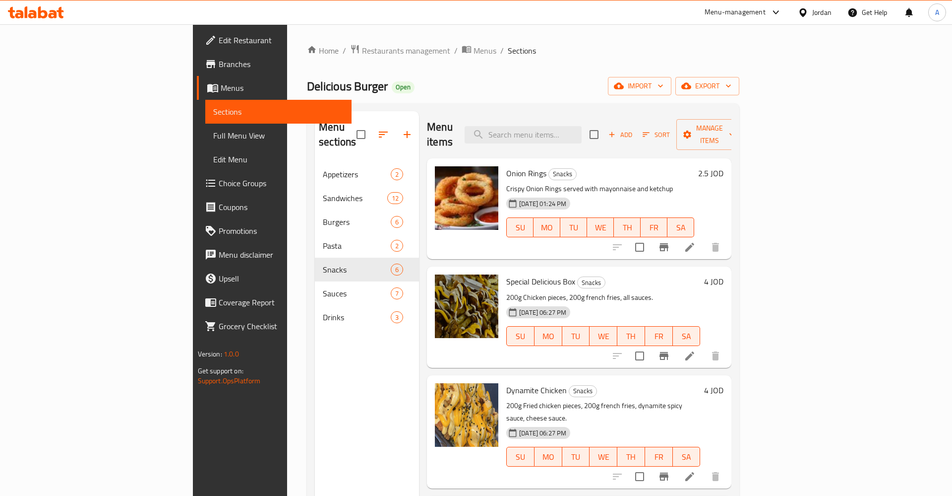
click at [696, 241] on icon at bounding box center [690, 247] width 12 height 12
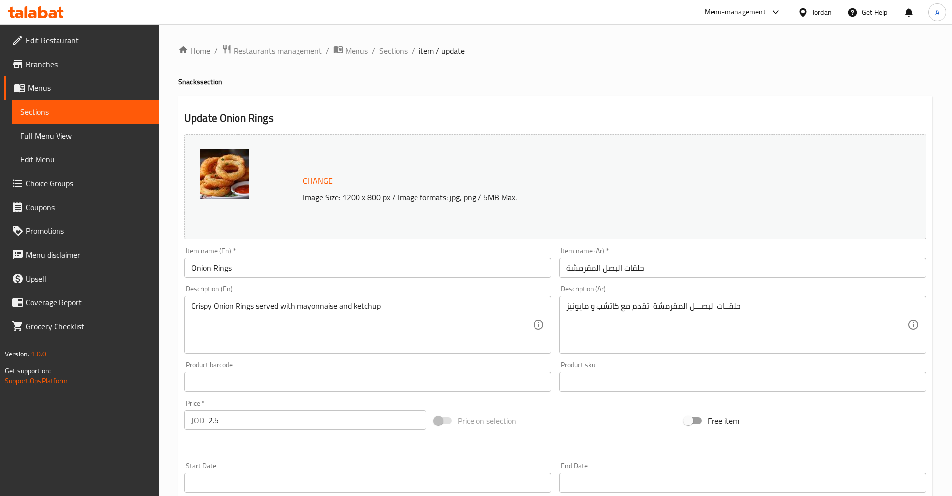
click at [841, 320] on textarea "حلقــات البصـــل المقرمشة تقدم مع كاتشب و مايونيز" at bounding box center [736, 324] width 341 height 47
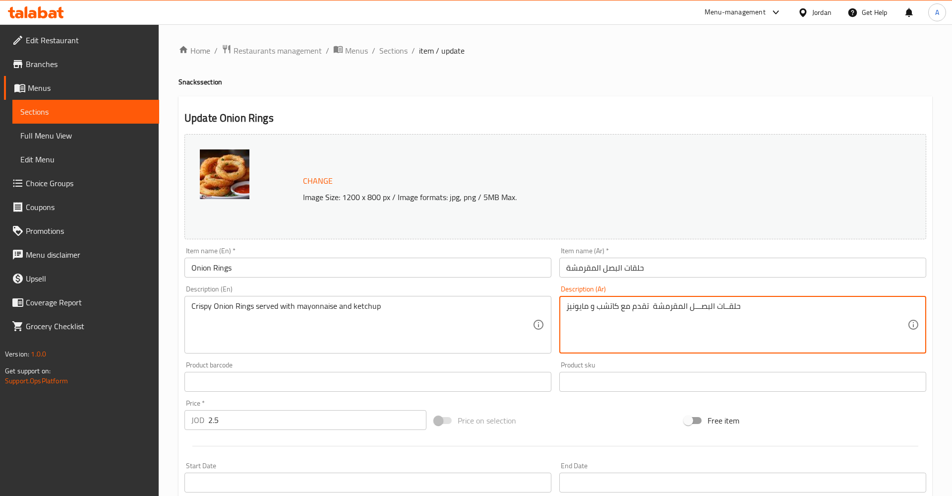
type textarea "حلقــات البصـــل المقرمشة تقدم مع كاتشب و مايونيز"
paste textarea "حلقــات البصـــل المقرمشة تقدم مع كاتشب و مايونيز"
type textarea "4 حلقــات البصـــل المقرمشة تقدم مع كاتشب و مايونيز"
click at [190, 305] on div "Crispy Onion Rings served with mayonnaise and ketchup Description (En)" at bounding box center [368, 325] width 367 height 58
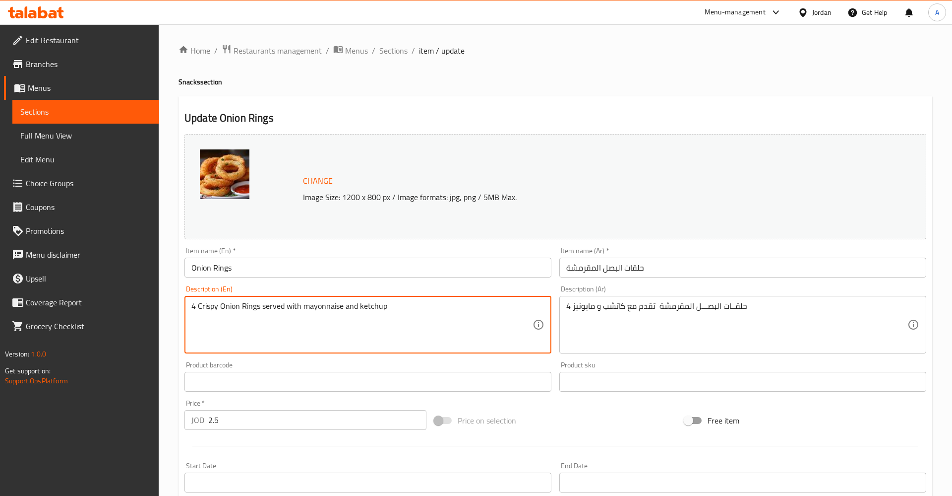
click at [493, 334] on textarea "4 Crispy Onion Rings served with mayonnaise and ketchup" at bounding box center [361, 324] width 341 height 47
click at [428, 346] on textarea "Crispy Onion Rings served with mayonnaise and ketchup" at bounding box center [361, 324] width 341 height 47
click at [208, 326] on textarea "Crispy Onion Rings served with mayonnaise and ketchup 4 pieces" at bounding box center [361, 324] width 341 height 47
click at [262, 329] on textarea "Crispy Onion Rings served with mayonnaise and ketchup 4 pieces" at bounding box center [361, 324] width 341 height 47
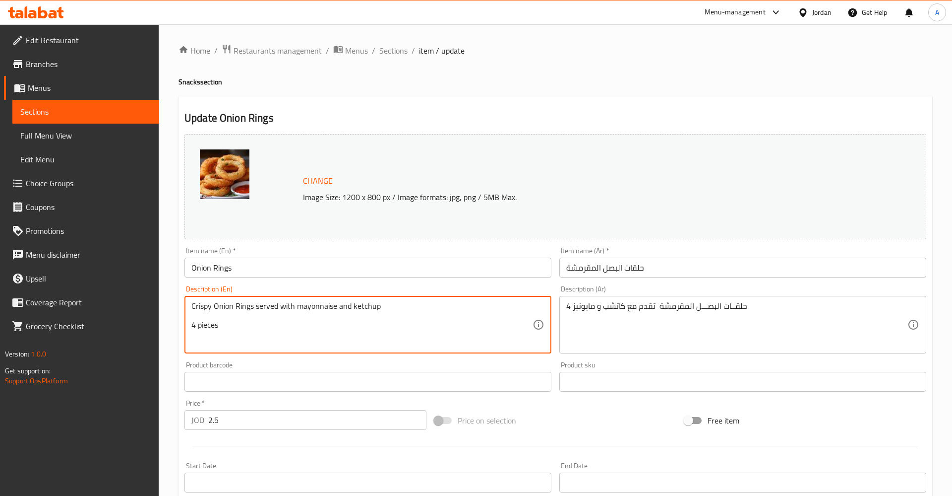
drag, startPoint x: 235, startPoint y: 328, endPoint x: 138, endPoint y: 328, distance: 96.7
click at [191, 328] on textarea "Crispy Onion Rings served with mayonnaise and ketchup 4 pieces" at bounding box center [361, 324] width 341 height 47
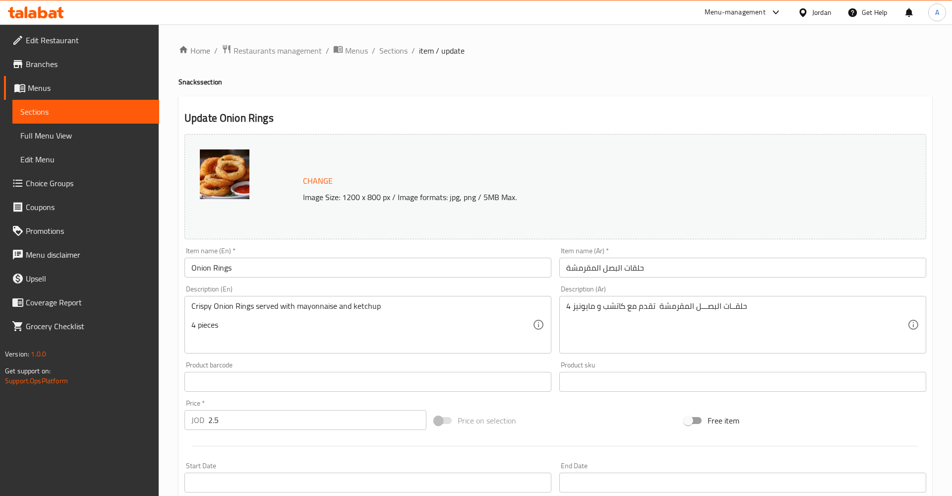
click at [188, 307] on div "Crispy Onion Rings served with mayonnaise and ketchup 4 pieces Description (En)" at bounding box center [368, 325] width 367 height 58
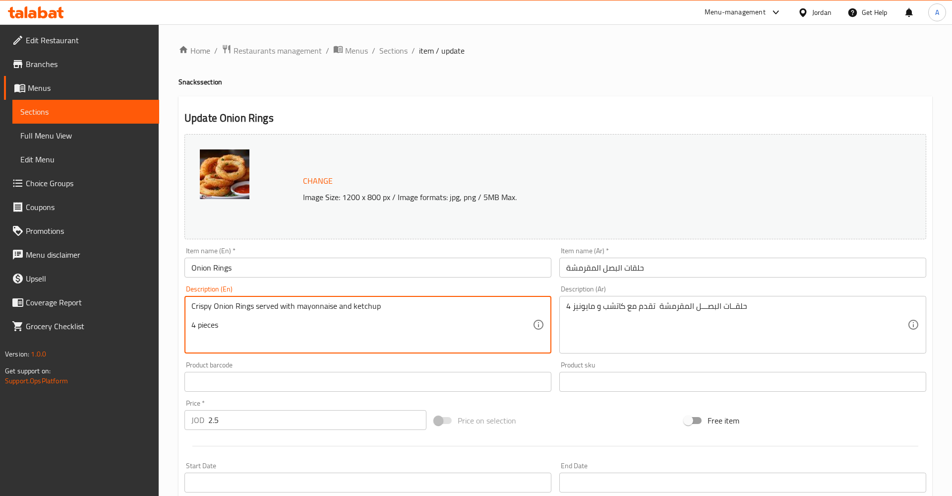
click at [190, 307] on div "Crispy Onion Rings served with mayonnaise and ketchup 4 pieces Description (En)" at bounding box center [368, 325] width 367 height 58
click at [219, 327] on textarea "Crispy Onion Rings served with mayonnaise and ketchup 4 pieces" at bounding box center [361, 324] width 341 height 47
drag, startPoint x: 179, startPoint y: 331, endPoint x: 153, endPoint y: 331, distance: 25.3
click at [191, 331] on textarea "Crispy Onion Rings served with mayonnaise and ketchup 4 pieces" at bounding box center [361, 324] width 341 height 47
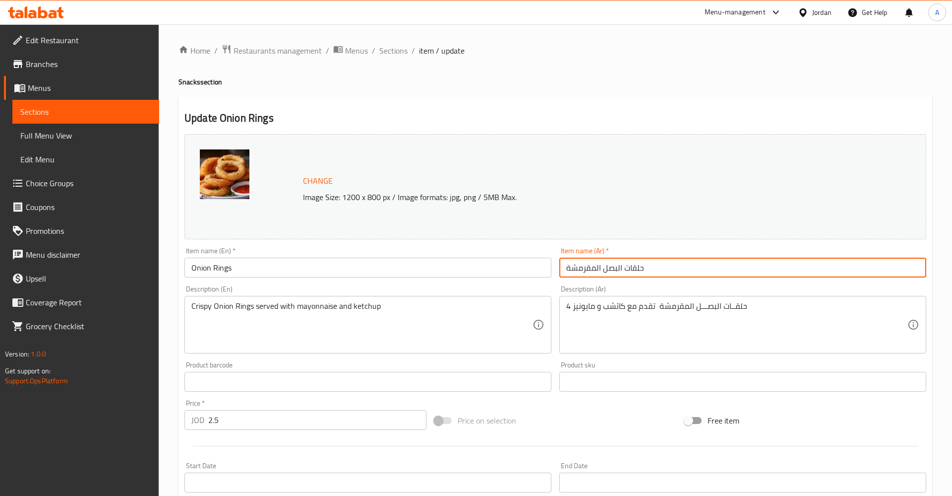
drag, startPoint x: 458, startPoint y: 306, endPoint x: 373, endPoint y: 306, distance: 85.3
click at [443, 306] on textarea "Crispy Onion Rings served with mayonnaise and ketchup" at bounding box center [361, 324] width 341 height 47
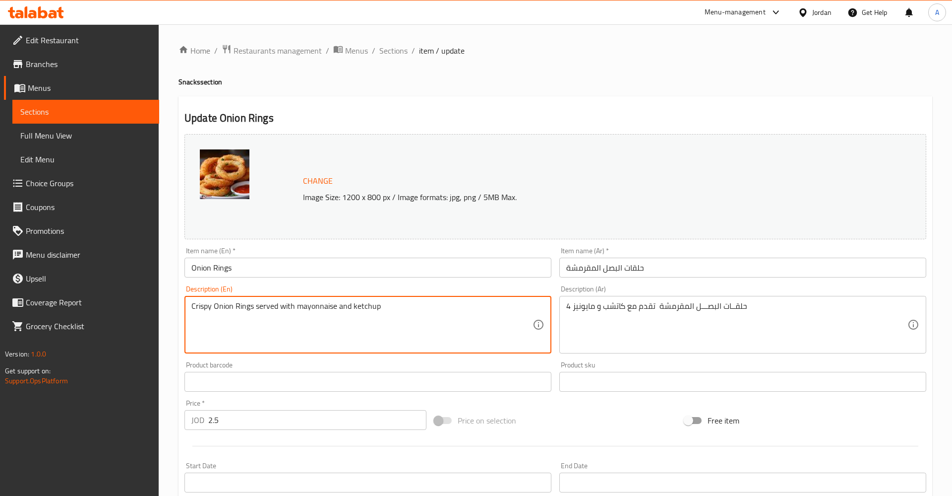
click at [189, 304] on div "Crispy Onion Rings served with mayonnaise and ketchup Description (En)" at bounding box center [368, 325] width 367 height 58
type textarea "4 Crispy Onion Rings served with mayonnaise and ketchup"
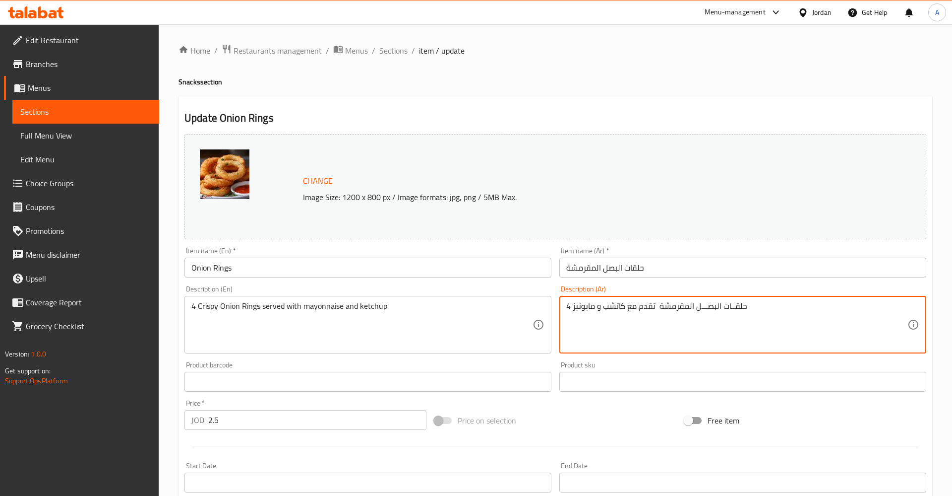
click at [777, 308] on textarea "4 حلقــات البصـــل المقرمشة تقدم مع كاتشب و مايونيز" at bounding box center [736, 324] width 341 height 47
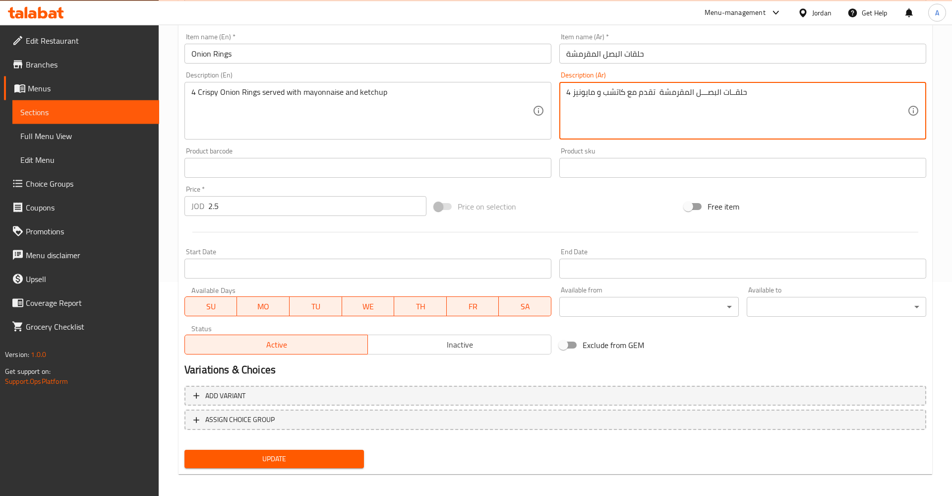
scroll to position [220, 0]
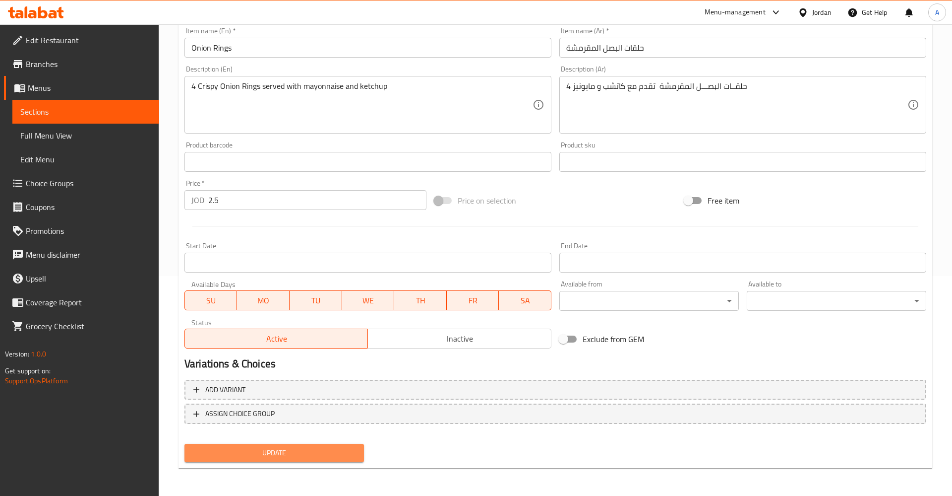
click at [302, 451] on span "Update" at bounding box center [274, 452] width 164 height 12
